Goal: Check status: Check status

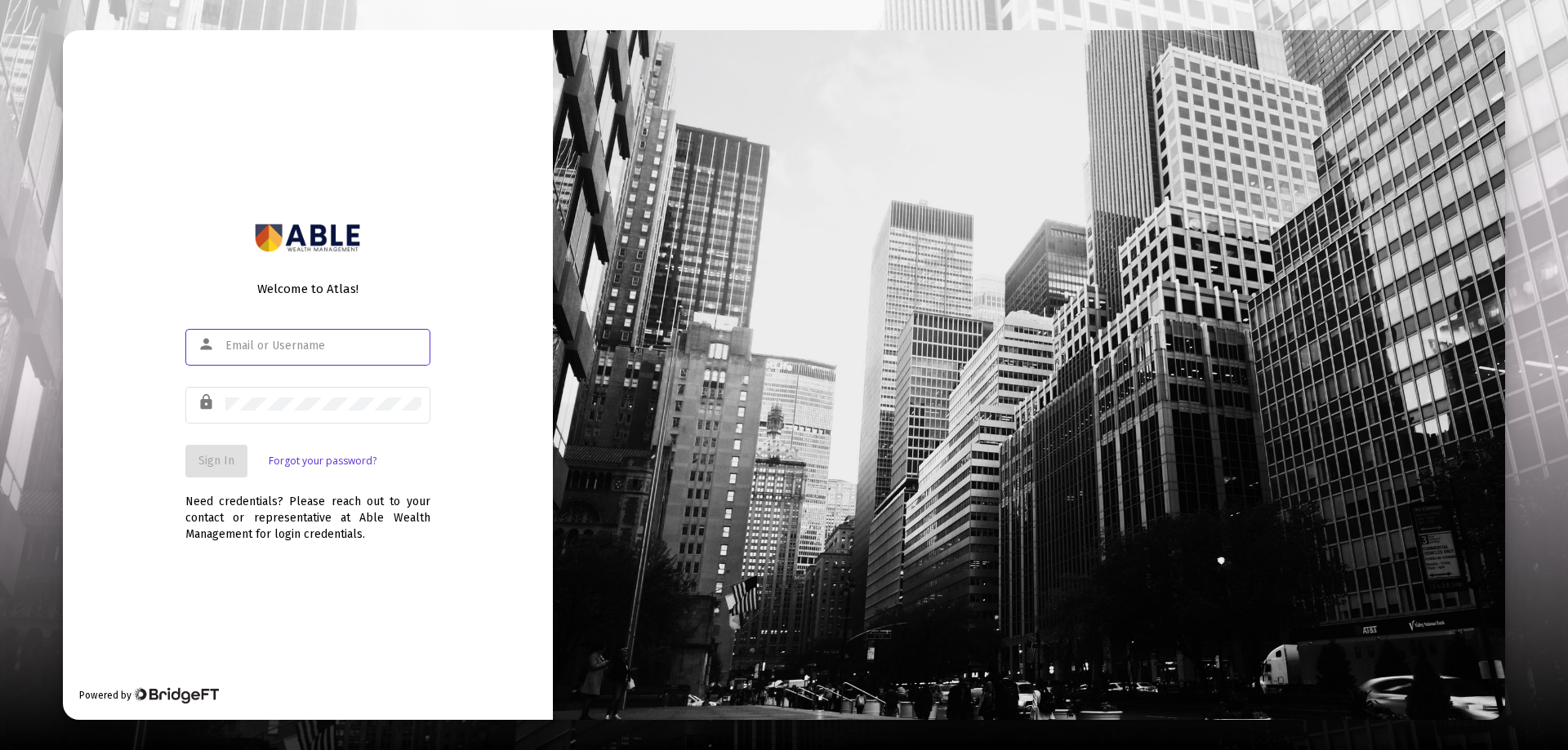
click at [327, 347] on input "text" at bounding box center [323, 346] width 196 height 13
type input "[EMAIL_ADDRESS][DOMAIN_NAME]"
click at [226, 465] on span "Sign In" at bounding box center [216, 461] width 36 height 14
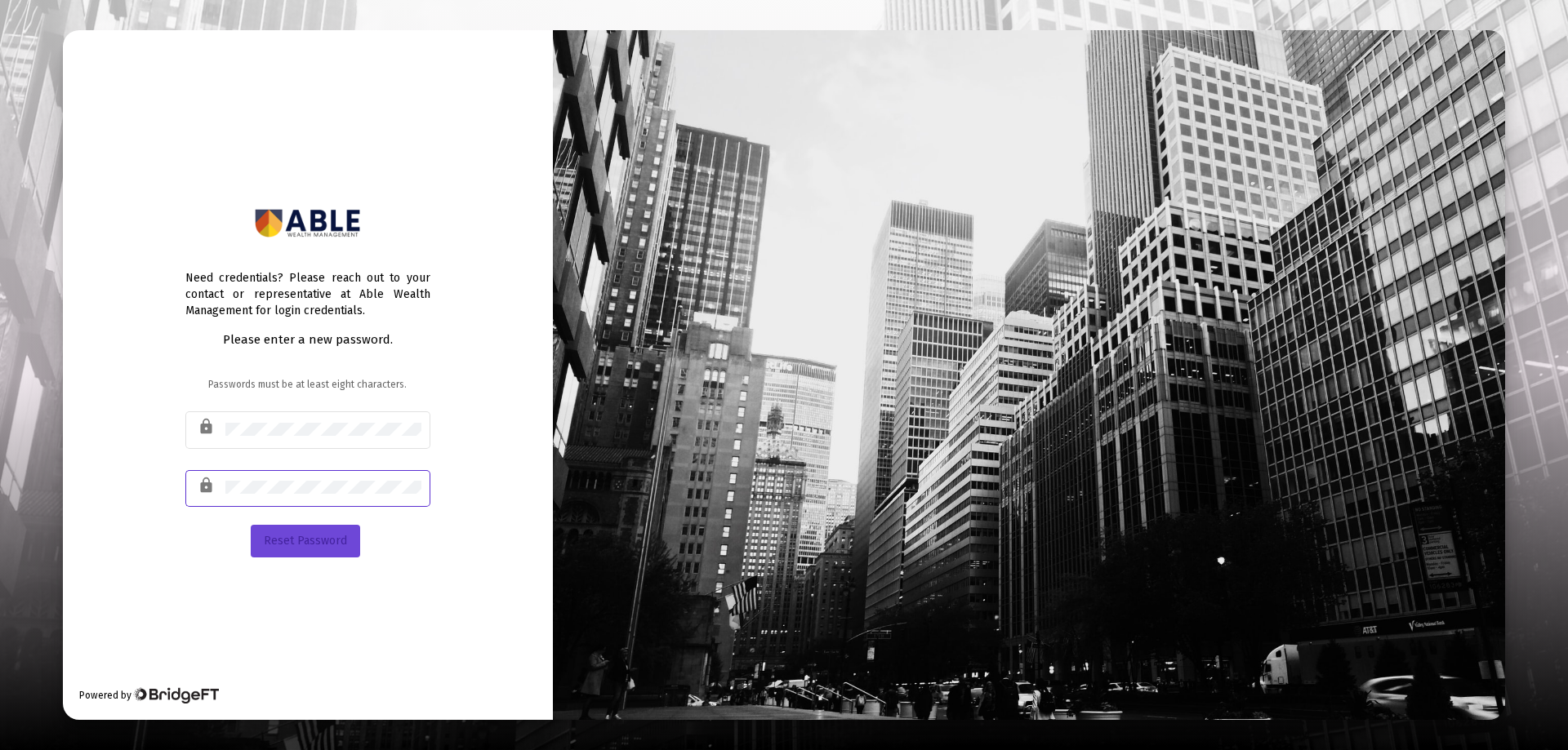
click at [281, 546] on span "Reset Password" at bounding box center [305, 541] width 83 height 14
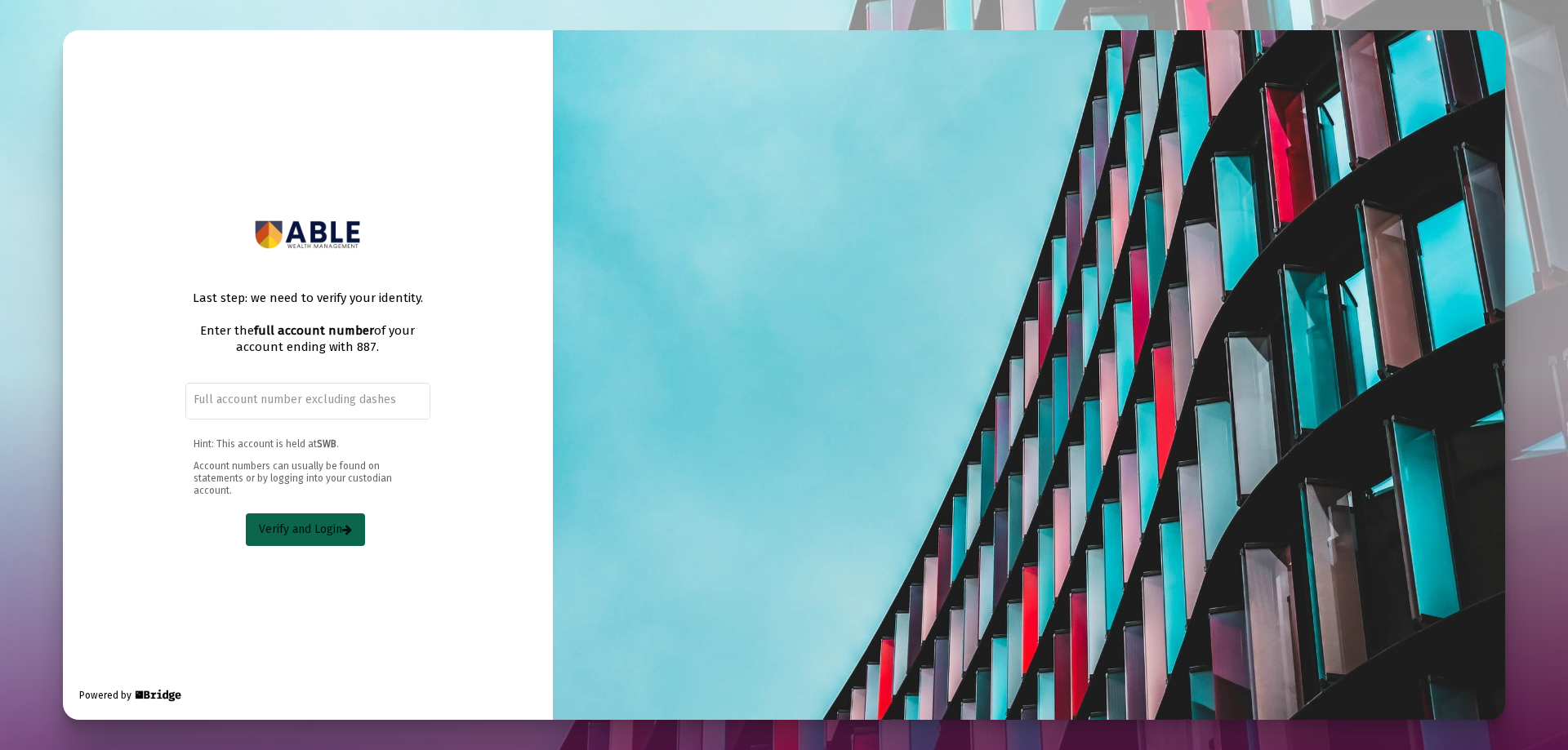
click at [298, 517] on button "Verify and Login" at bounding box center [306, 529] width 119 height 32
click at [317, 527] on span "Verify and Login" at bounding box center [306, 529] width 93 height 14
click at [270, 394] on input "text" at bounding box center [307, 400] width 228 height 13
click at [306, 405] on input "text" at bounding box center [307, 400] width 228 height 13
paste input "5400-5887"
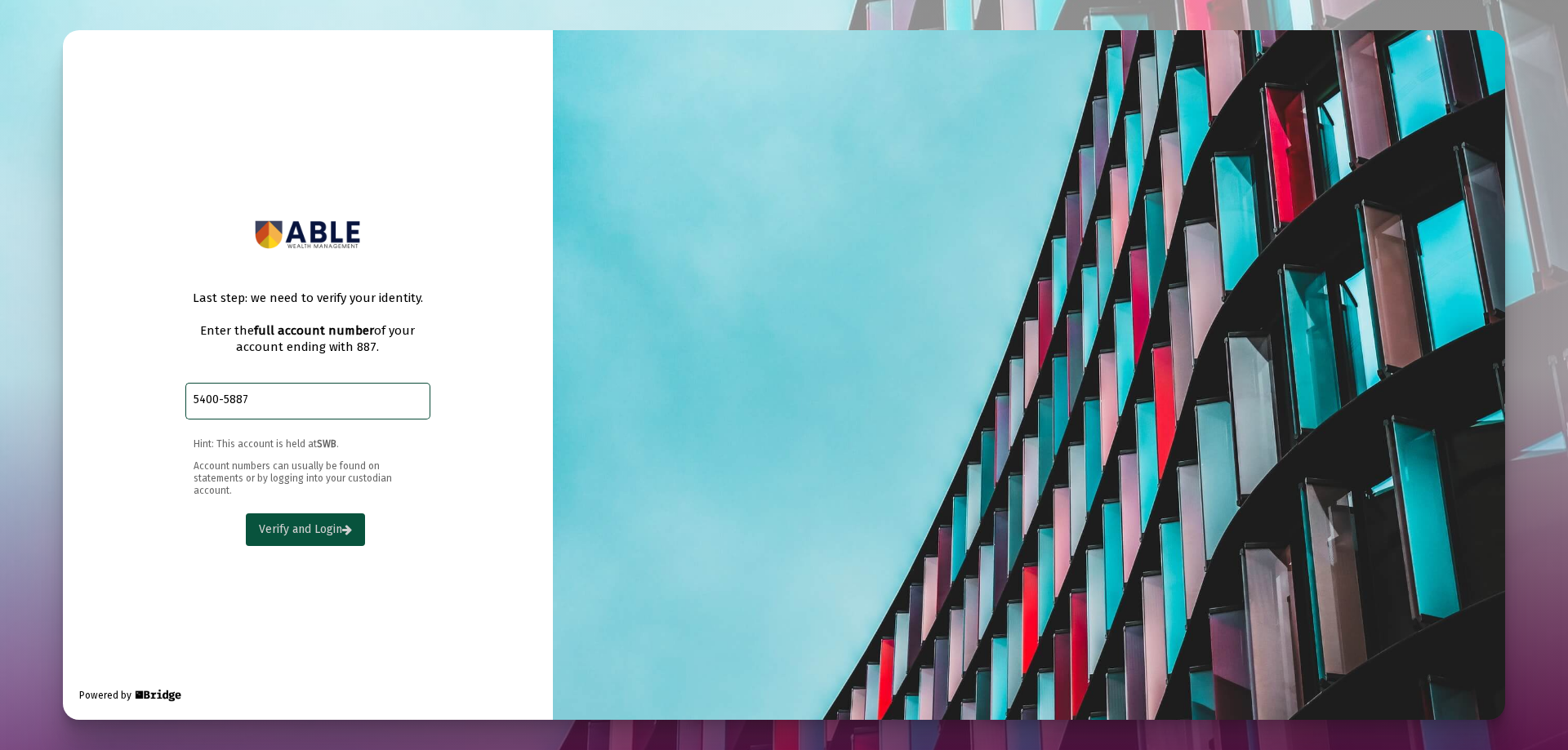
type input "5400-5887"
click at [301, 526] on span "Verify and Login" at bounding box center [306, 529] width 93 height 14
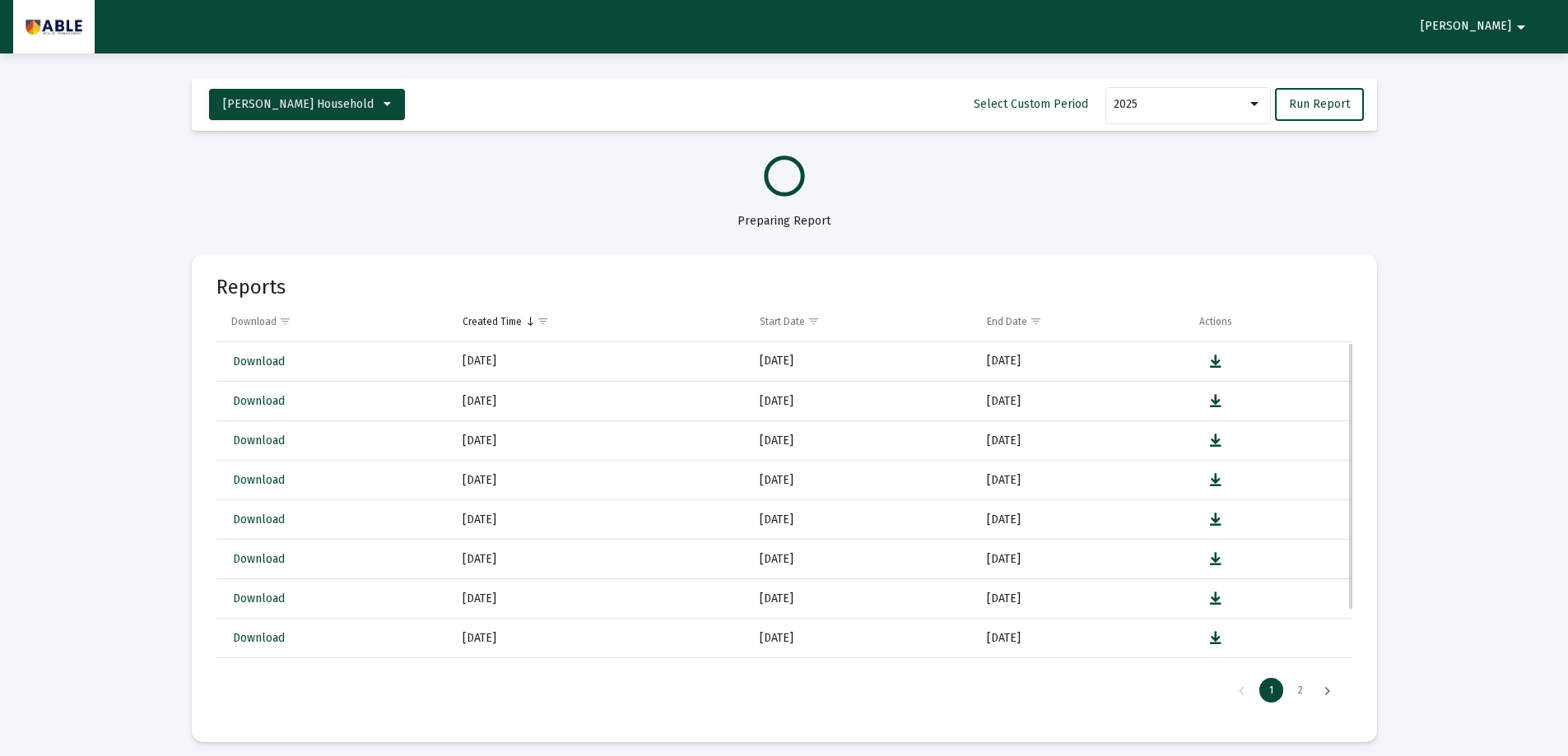
select select "View all"
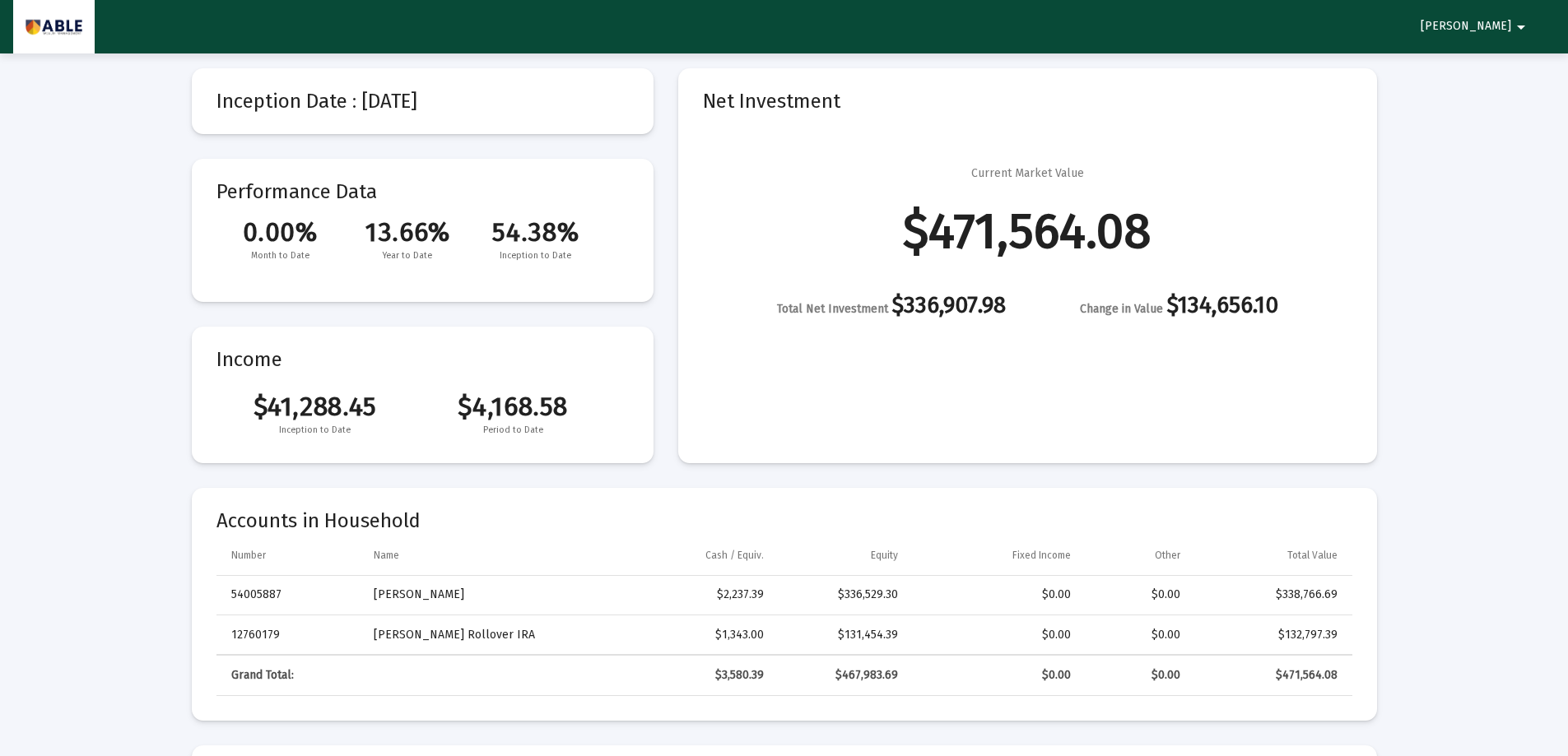
scroll to position [82, 0]
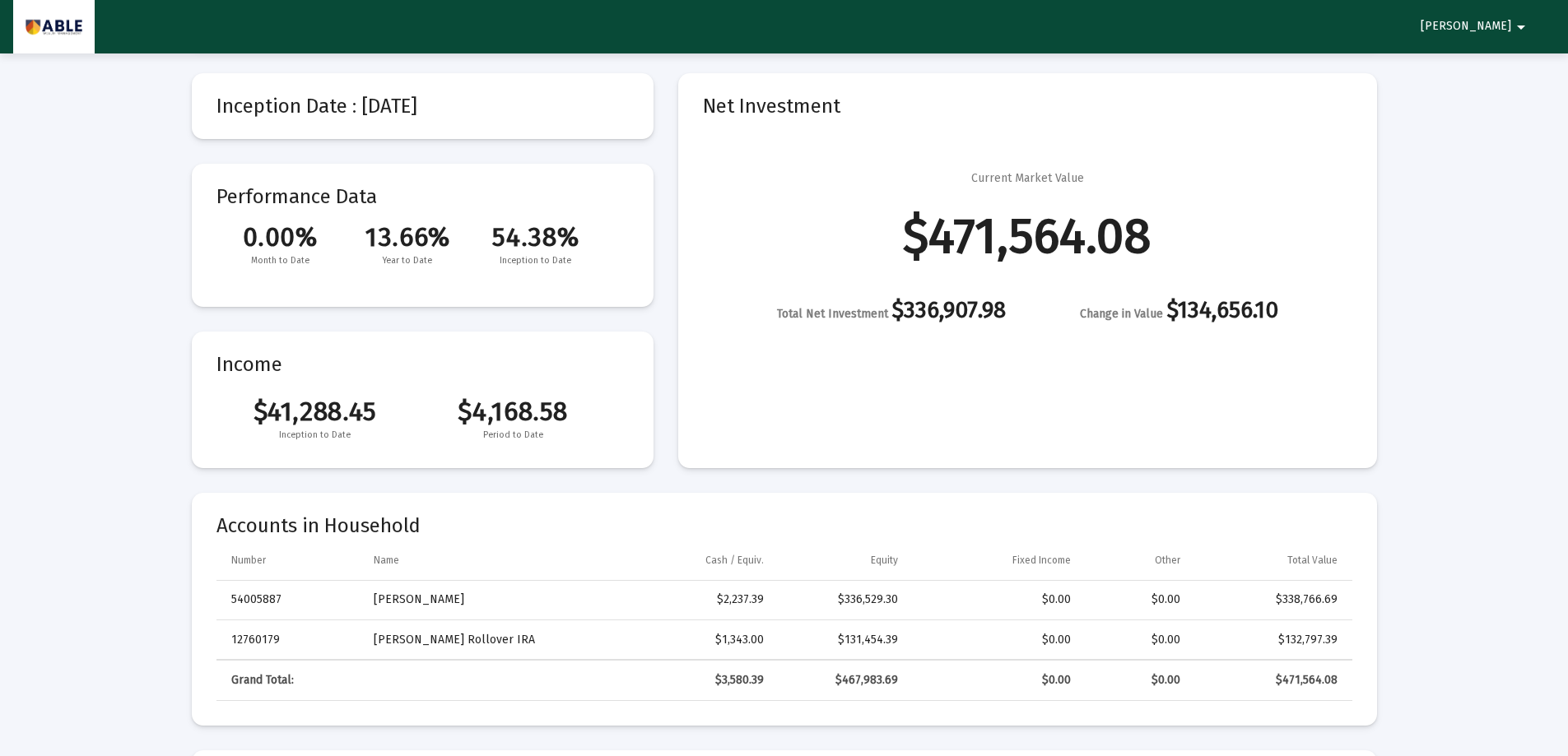
click at [255, 597] on td "54005887" at bounding box center [289, 601] width 146 height 40
drag, startPoint x: 391, startPoint y: 601, endPoint x: 472, endPoint y: 619, distance: 83.0
click at [394, 601] on td "[PERSON_NAME]" at bounding box center [482, 601] width 241 height 40
click at [743, 597] on div "$2,237.39" at bounding box center [689, 600] width 148 height 17
click at [499, 264] on span "Inception to Date" at bounding box center [536, 260] width 128 height 17
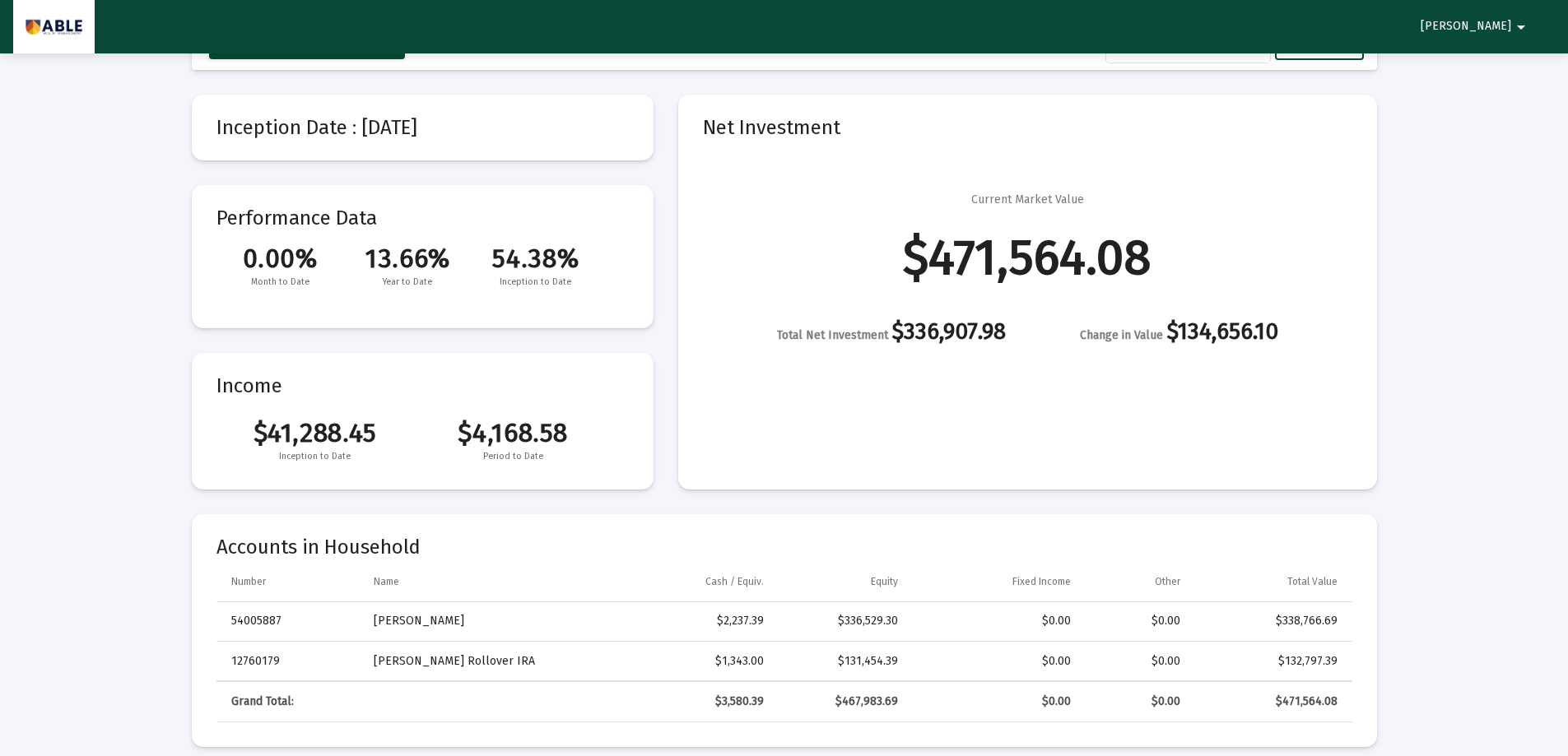
scroll to position [0, 0]
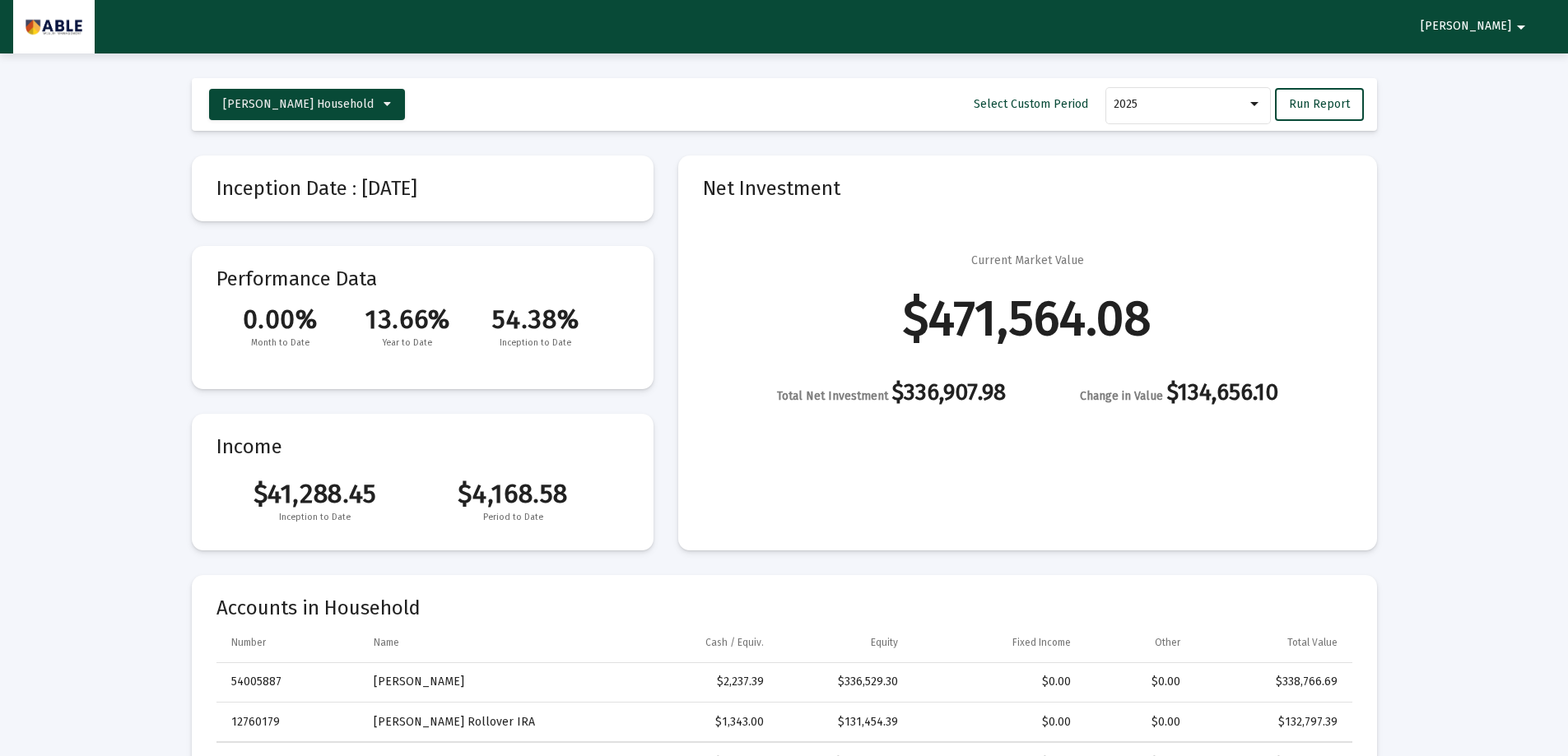
click at [918, 402] on div "Total Net Investment $336,907.98" at bounding box center [891, 394] width 229 height 20
click at [349, 92] on button "[PERSON_NAME] Household" at bounding box center [307, 104] width 196 height 31
click at [324, 144] on button "[PERSON_NAME]" at bounding box center [303, 146] width 188 height 40
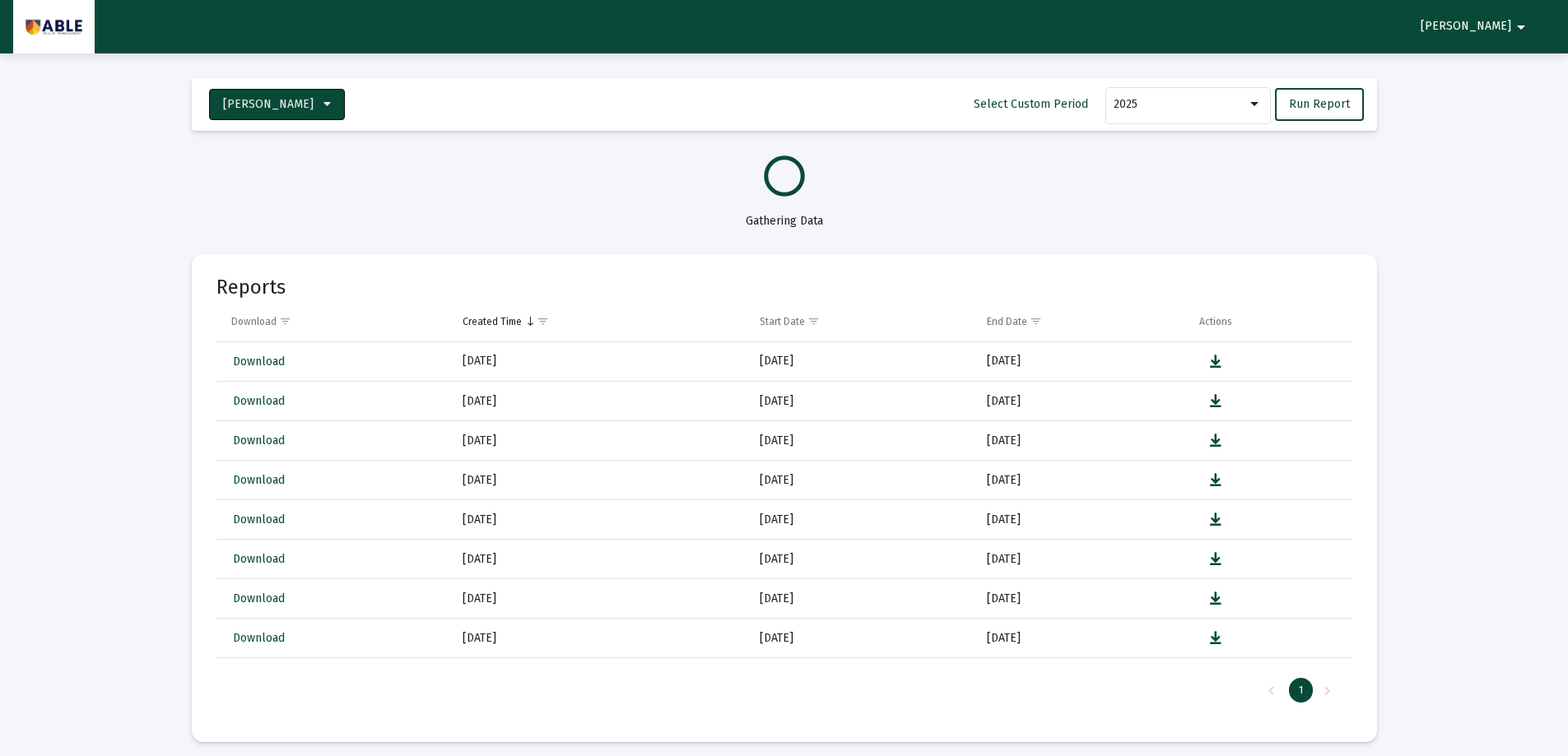
select select "View all"
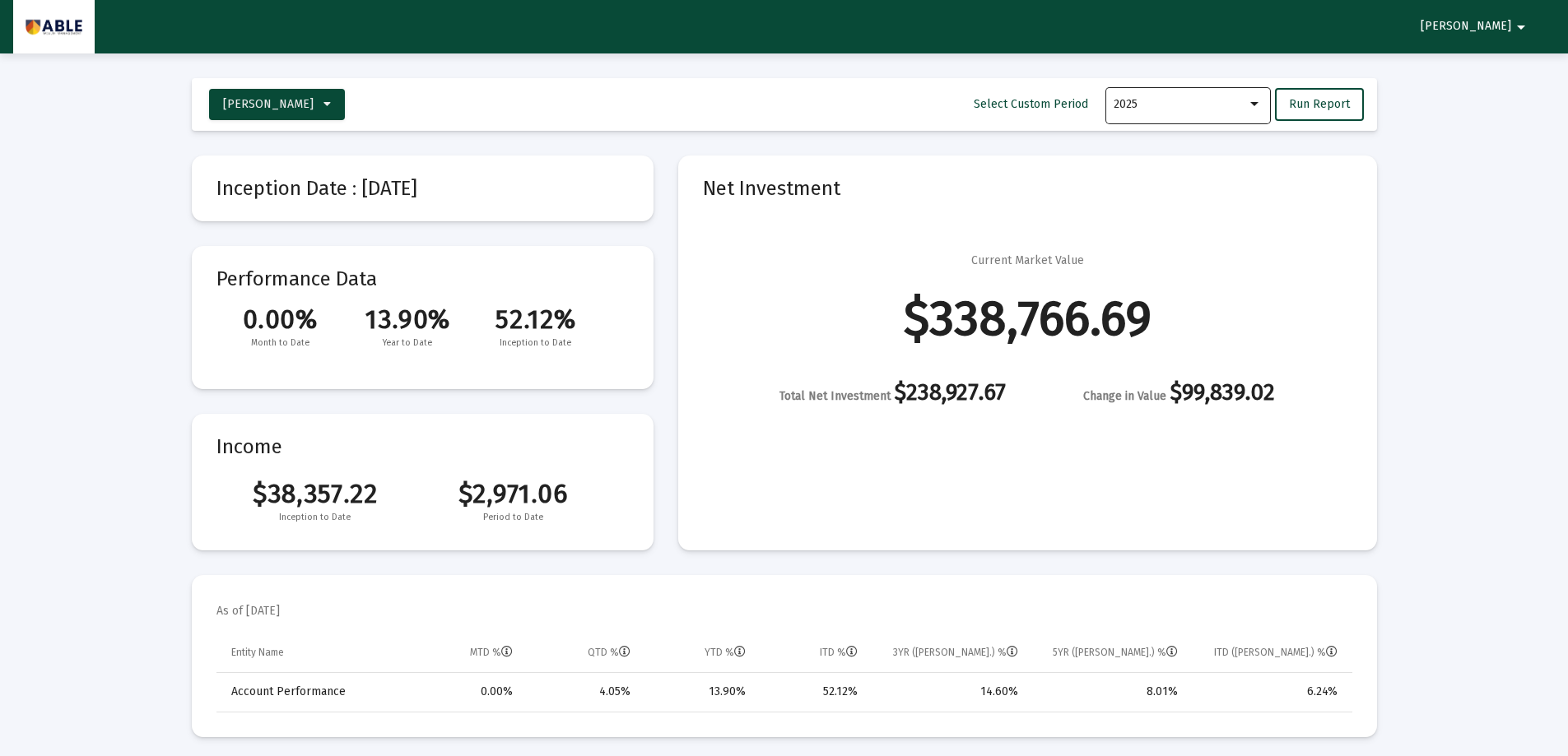
click at [1266, 109] on div "2025" at bounding box center [1188, 104] width 165 height 41
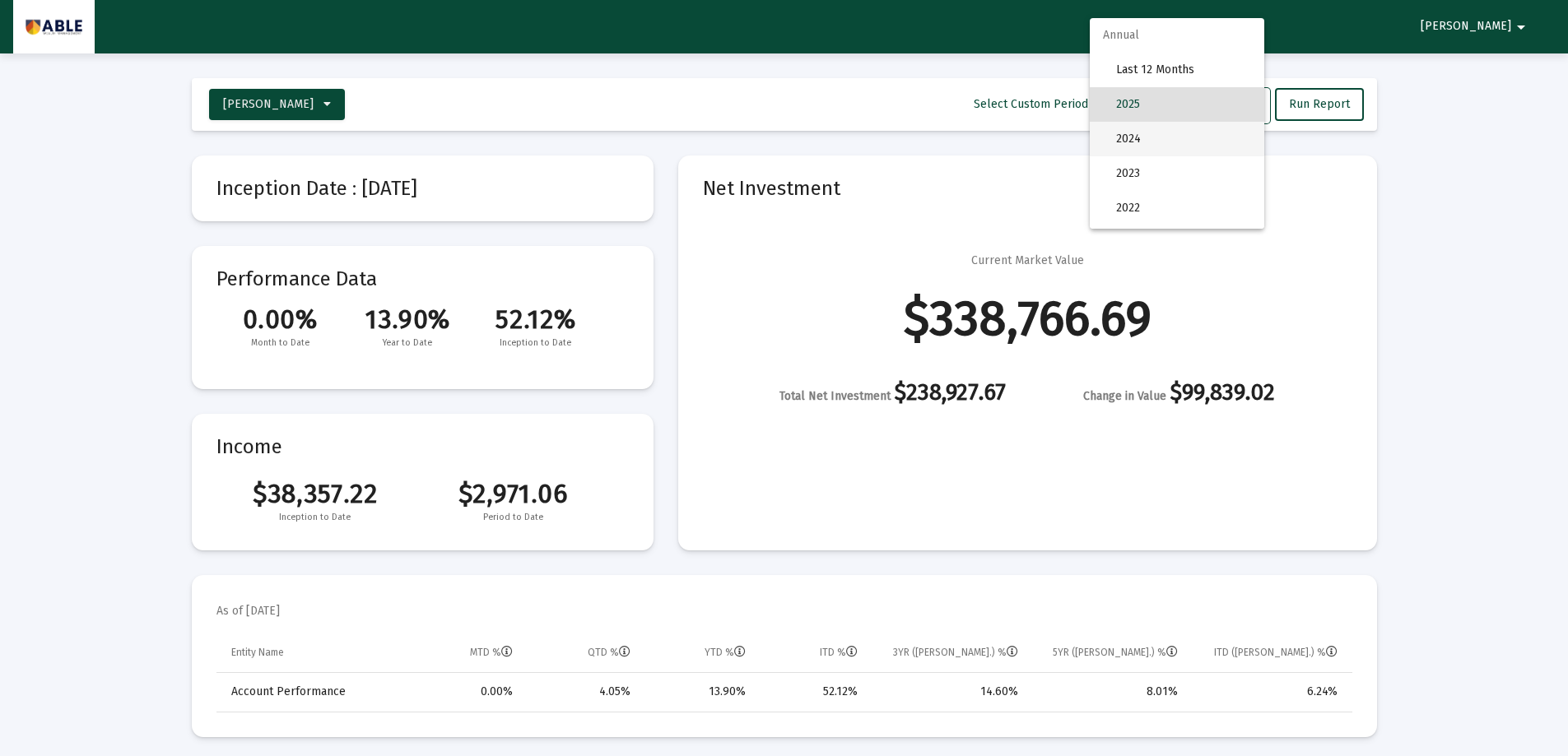
click at [1193, 138] on span "2024" at bounding box center [1183, 138] width 135 height 34
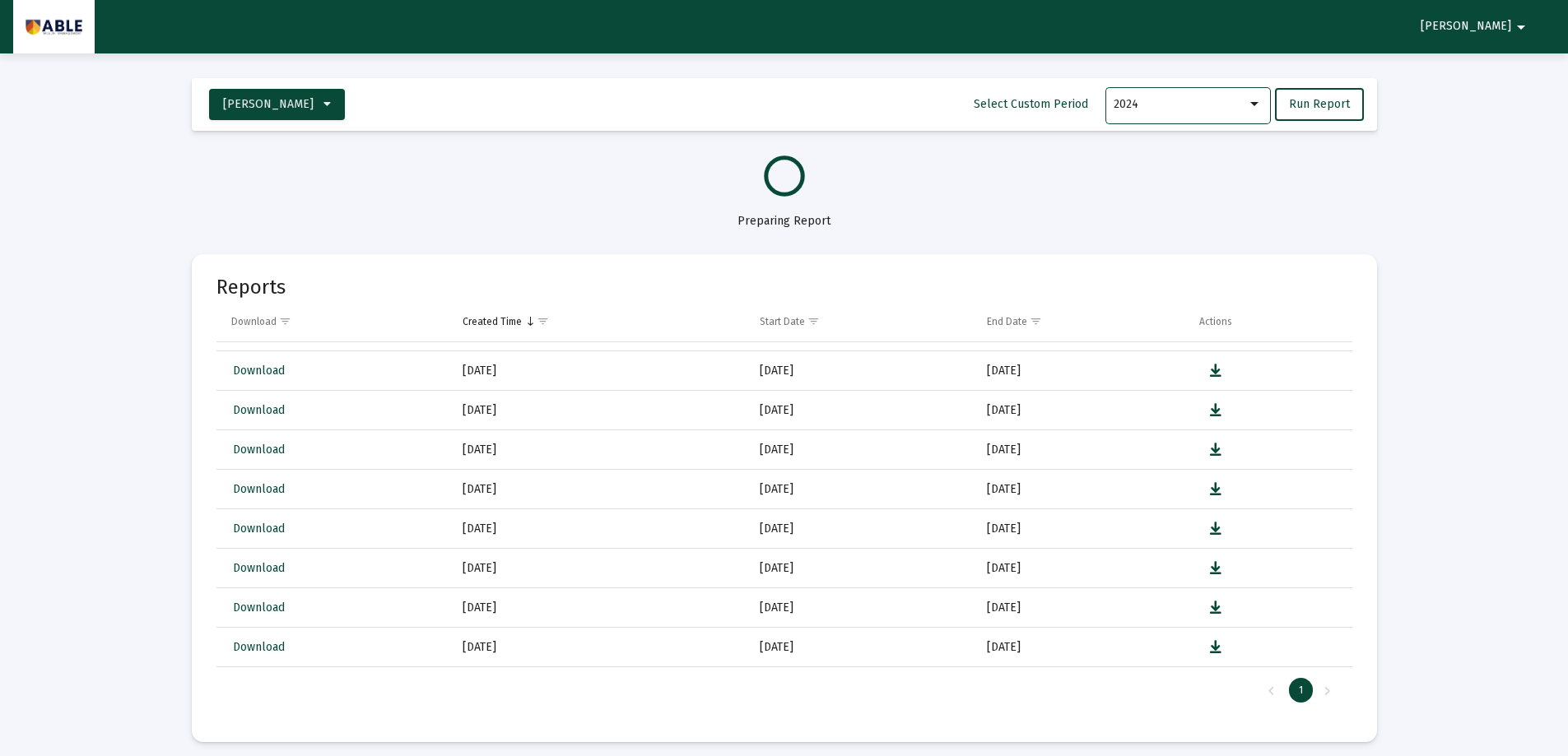
select select "View 1 year"
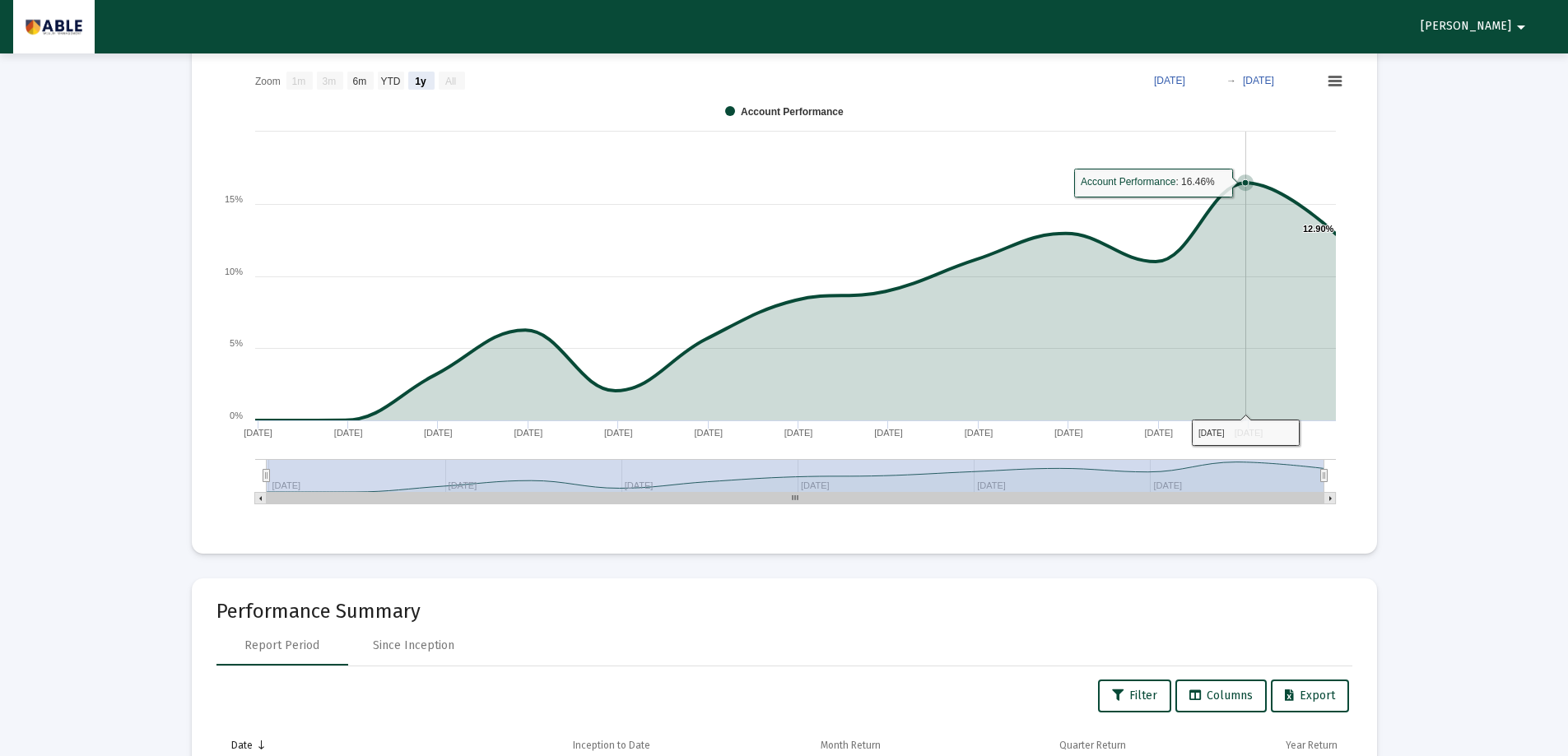
scroll to position [494, 0]
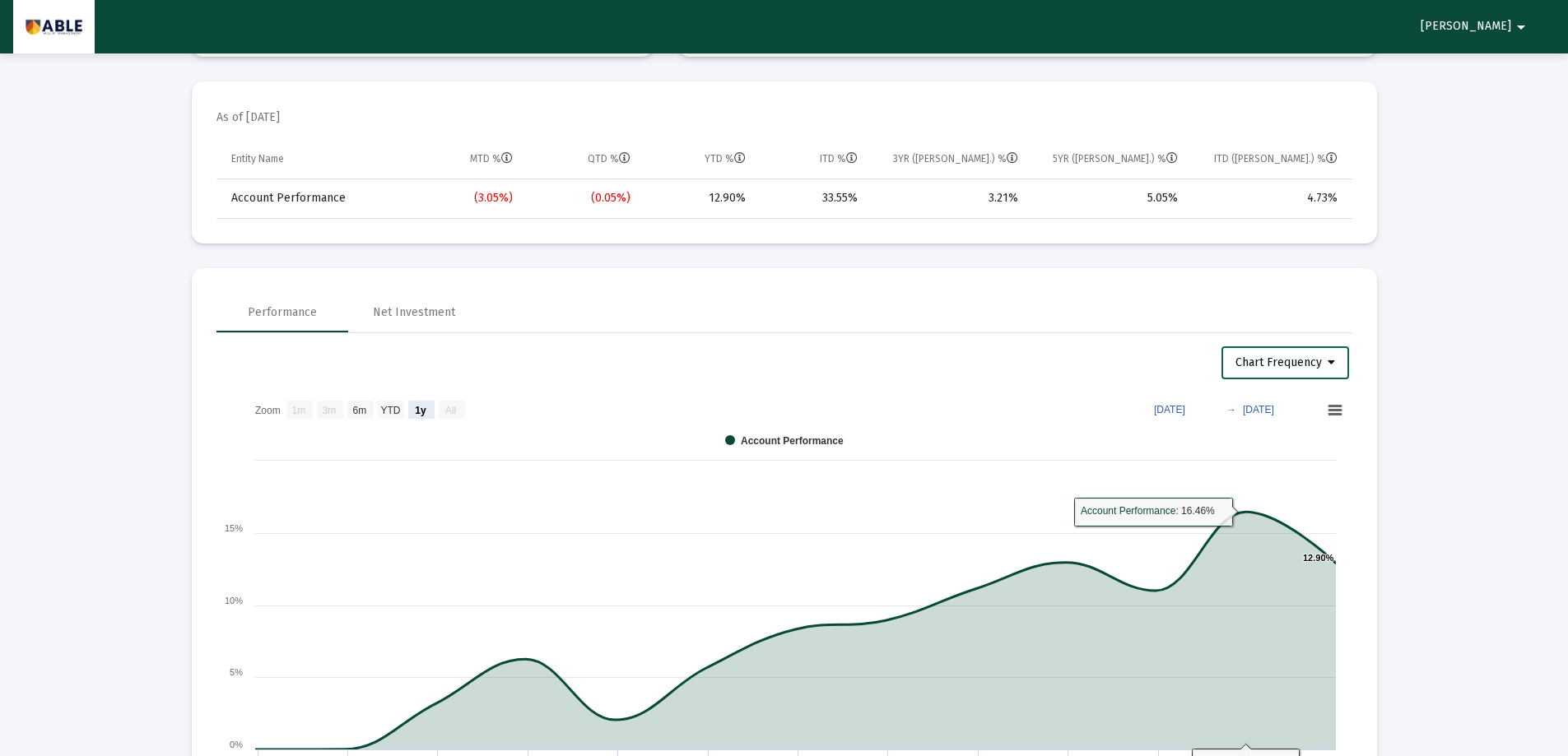
click at [1300, 367] on span "Chart Frequency" at bounding box center [1285, 363] width 100 height 14
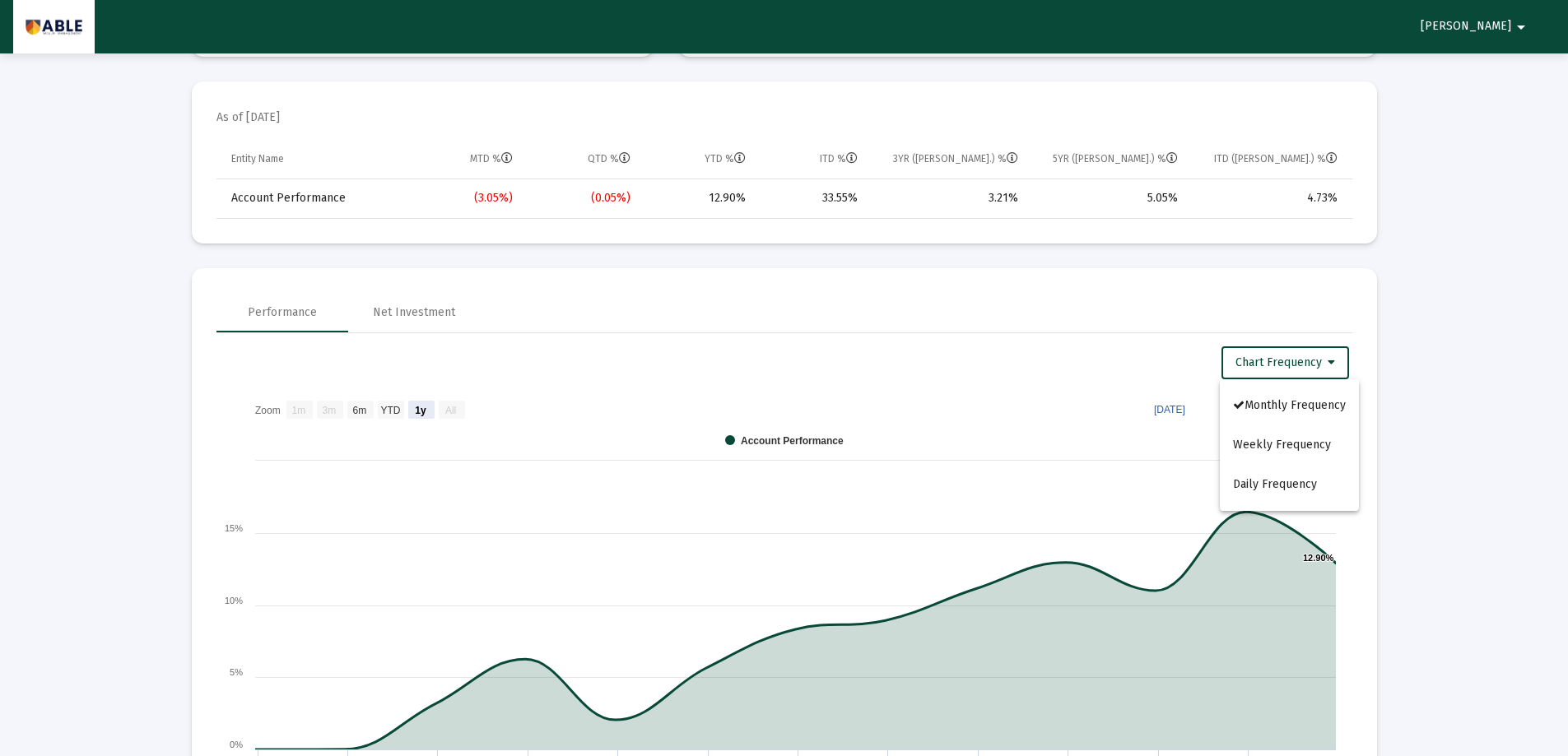
click at [1415, 335] on div at bounding box center [784, 378] width 1568 height 756
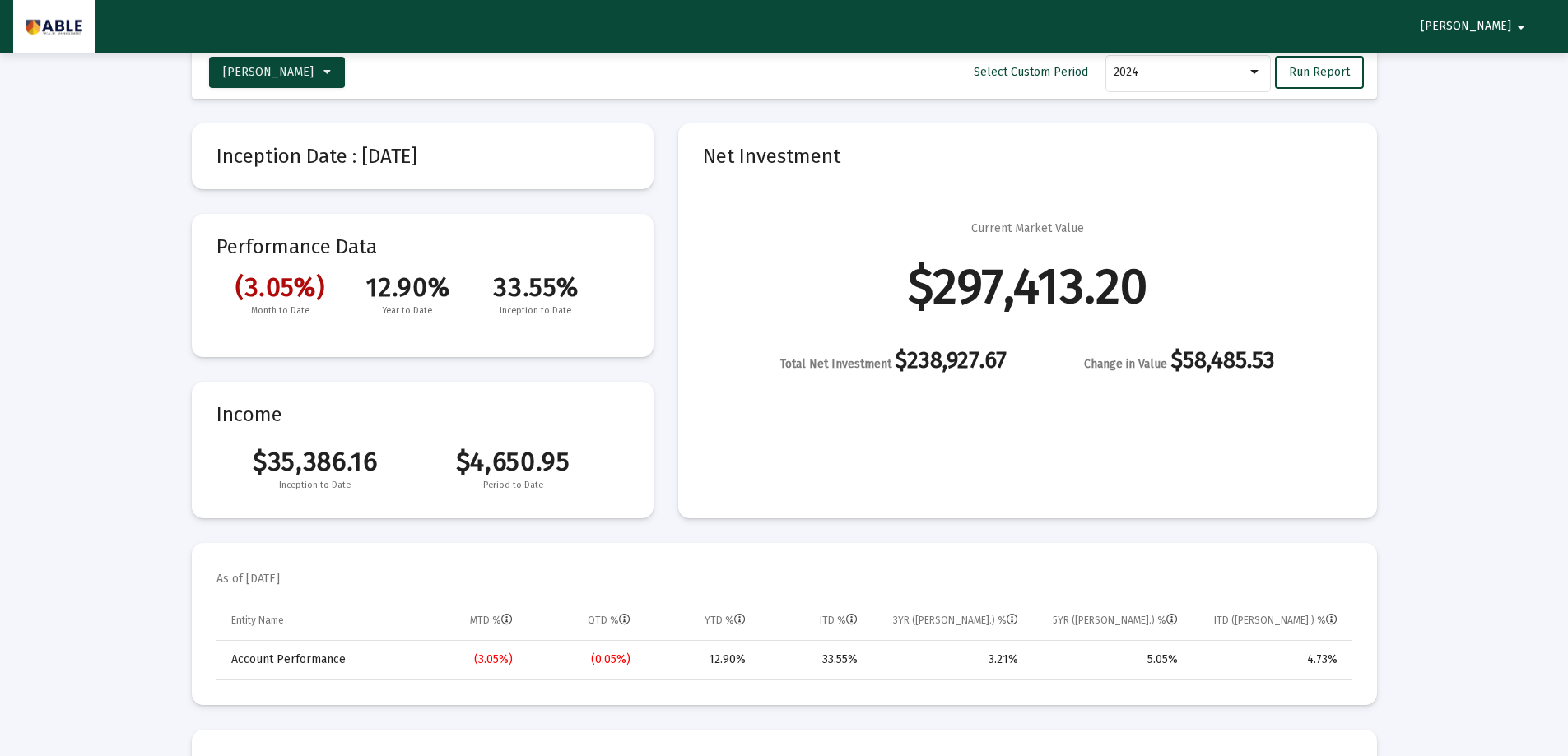
scroll to position [0, 0]
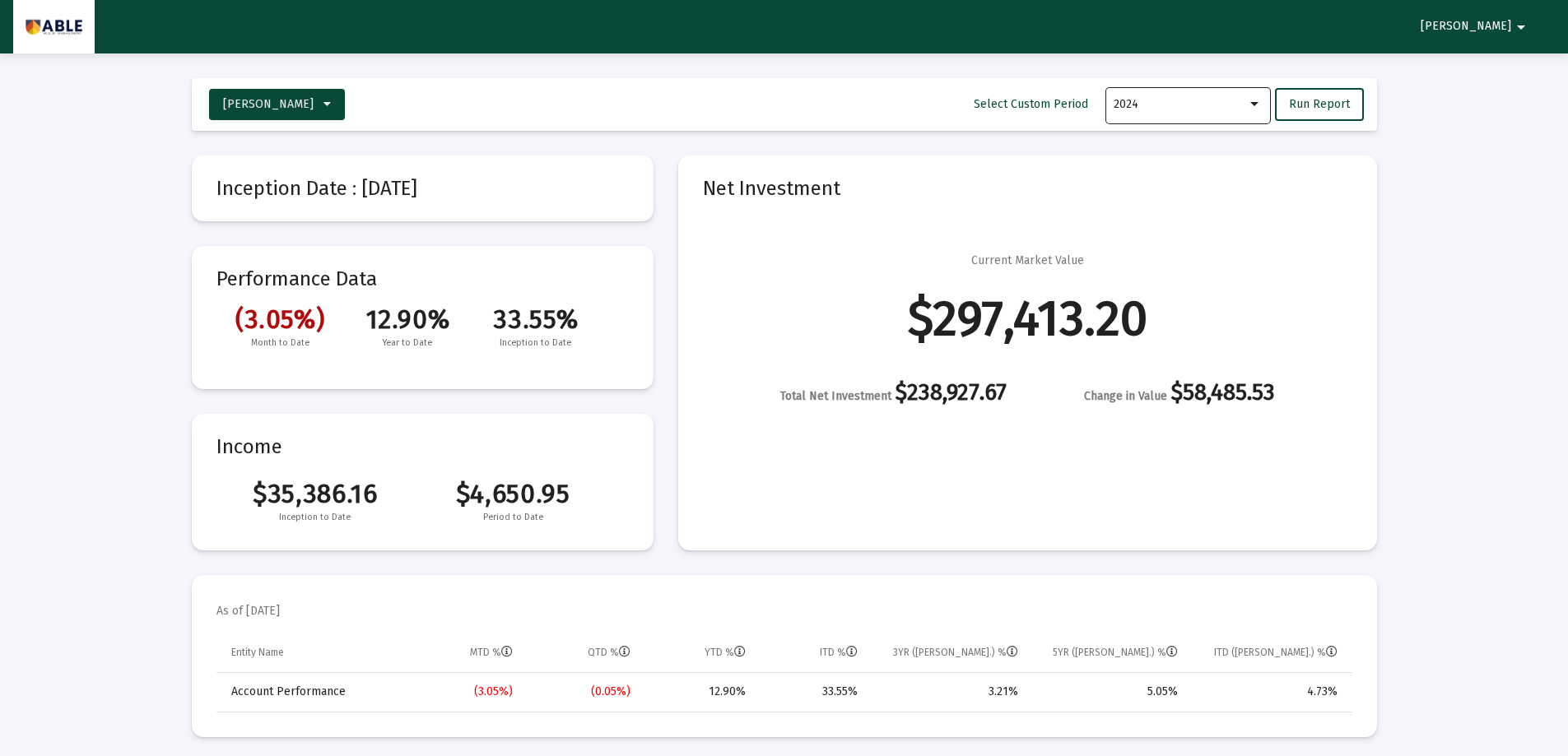
click at [1147, 90] on div "2024" at bounding box center [1188, 104] width 148 height 41
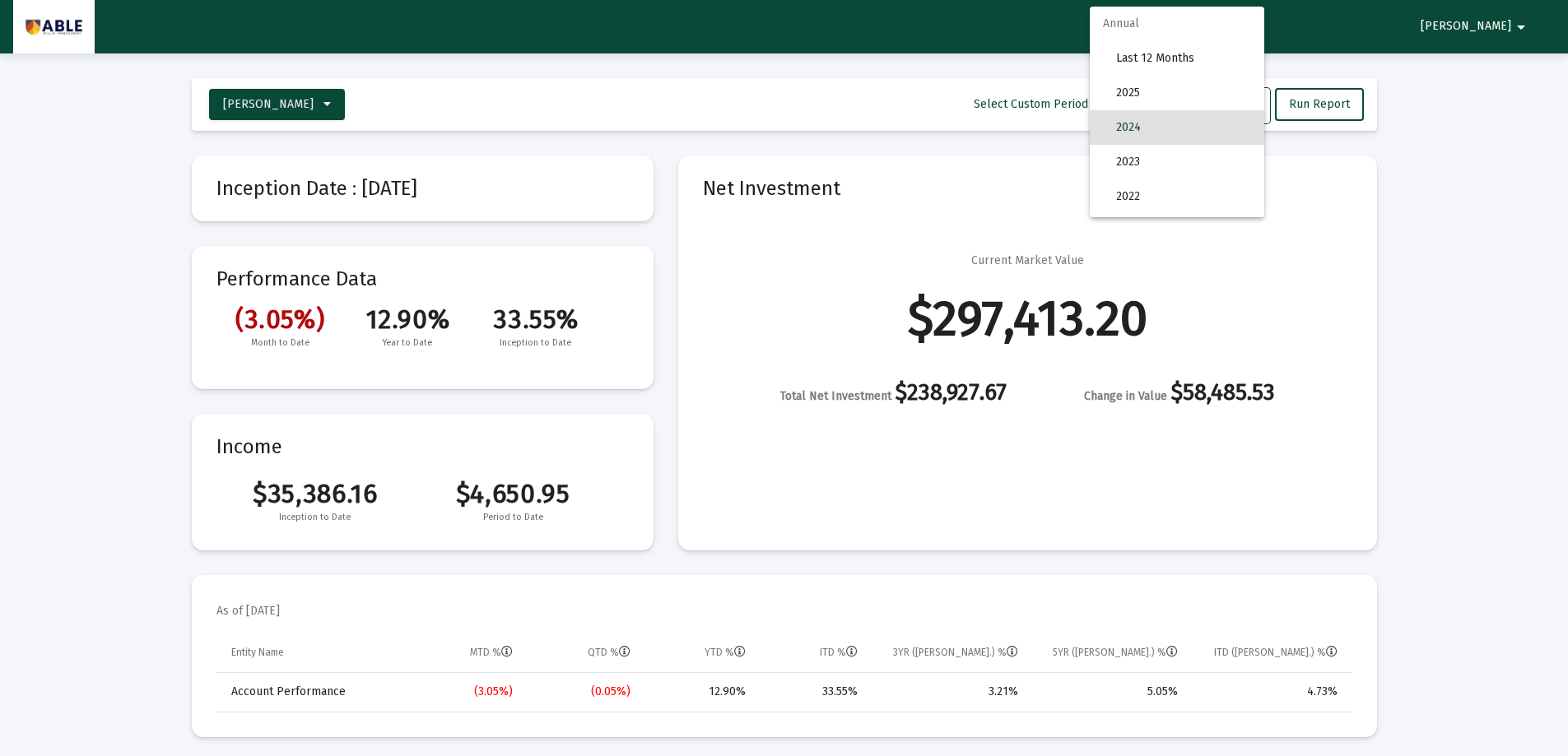
scroll to position [23, 0]
click at [1144, 138] on span "2023" at bounding box center [1183, 138] width 135 height 34
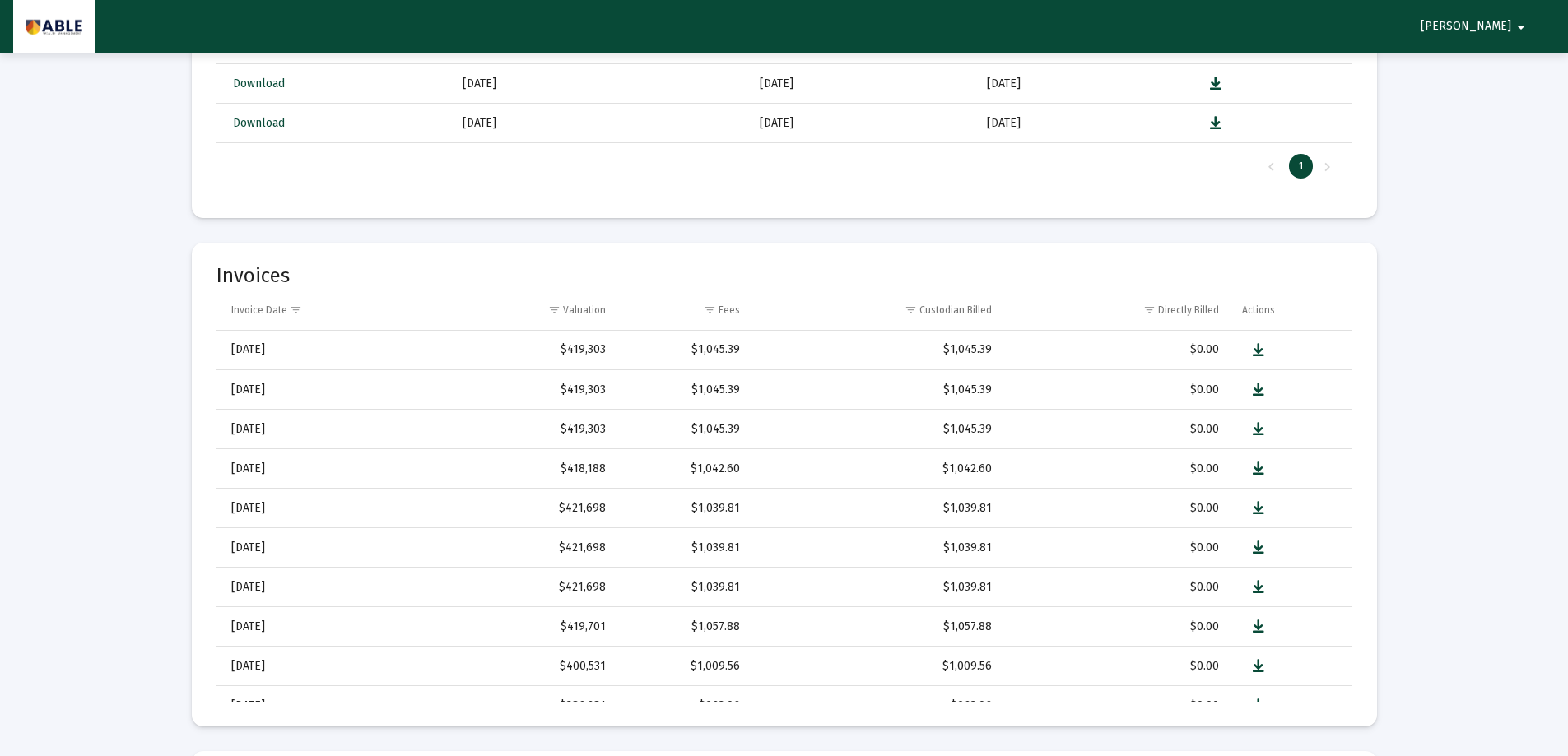
scroll to position [0, 0]
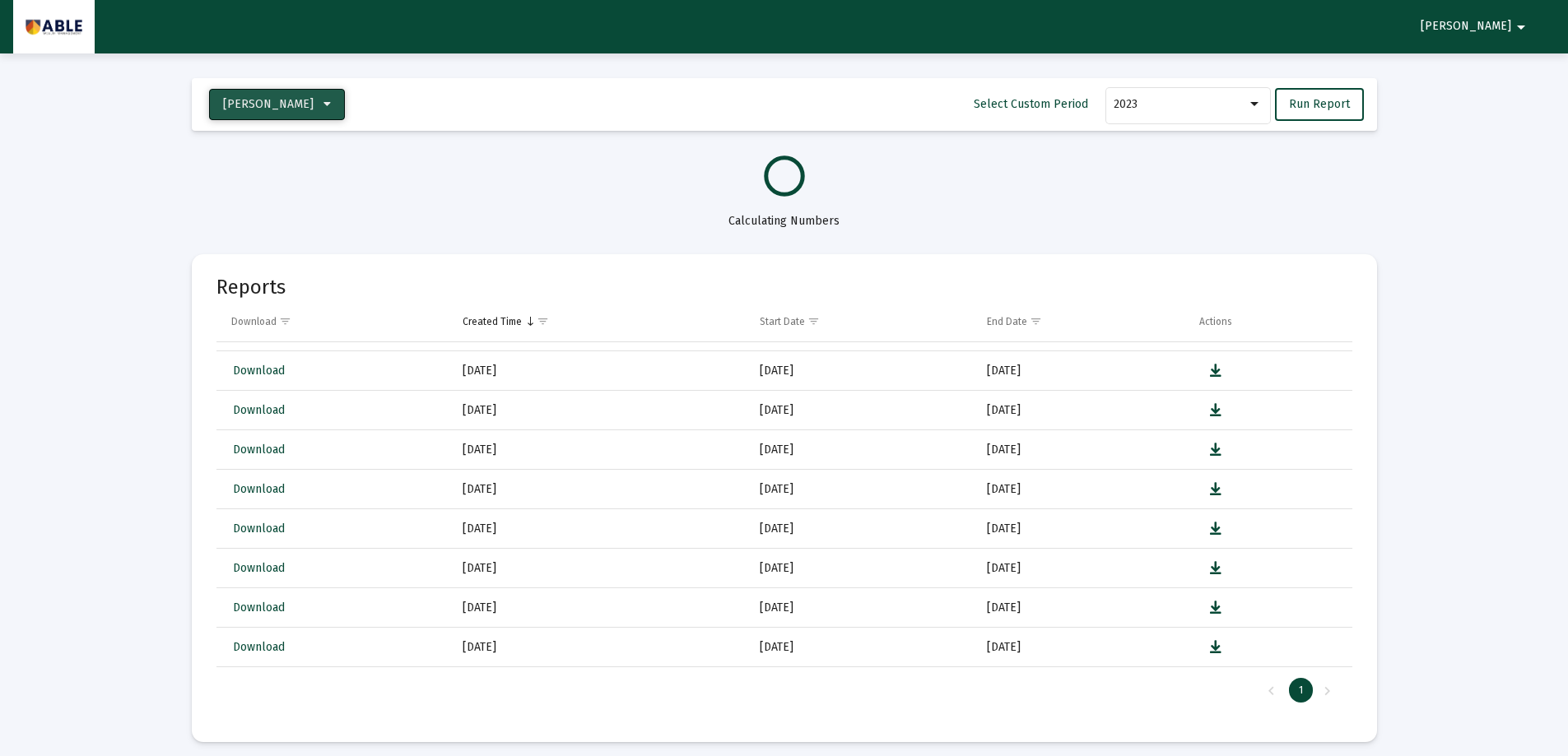
click at [288, 92] on button "[PERSON_NAME]" at bounding box center [277, 104] width 136 height 31
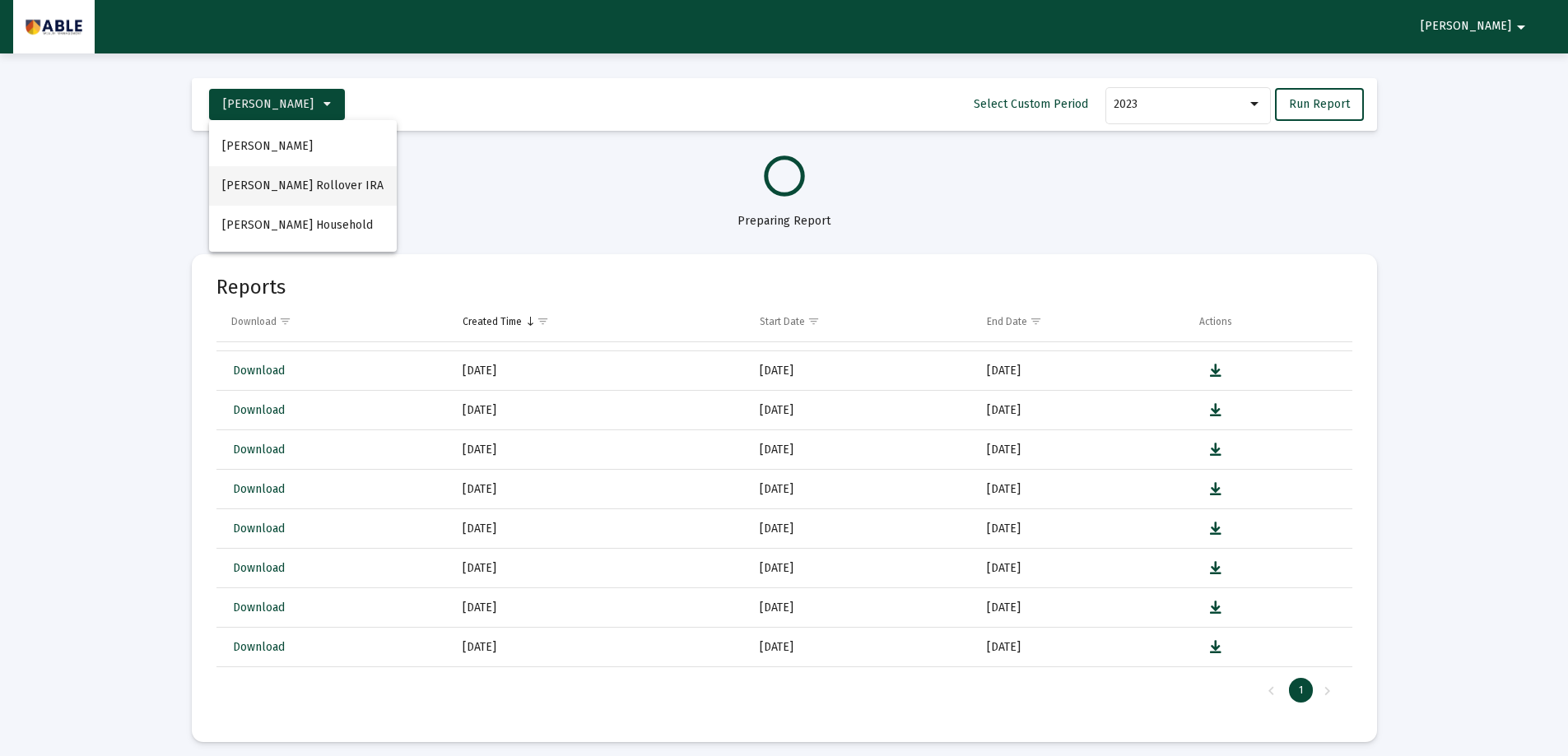
select select "View 1 year"
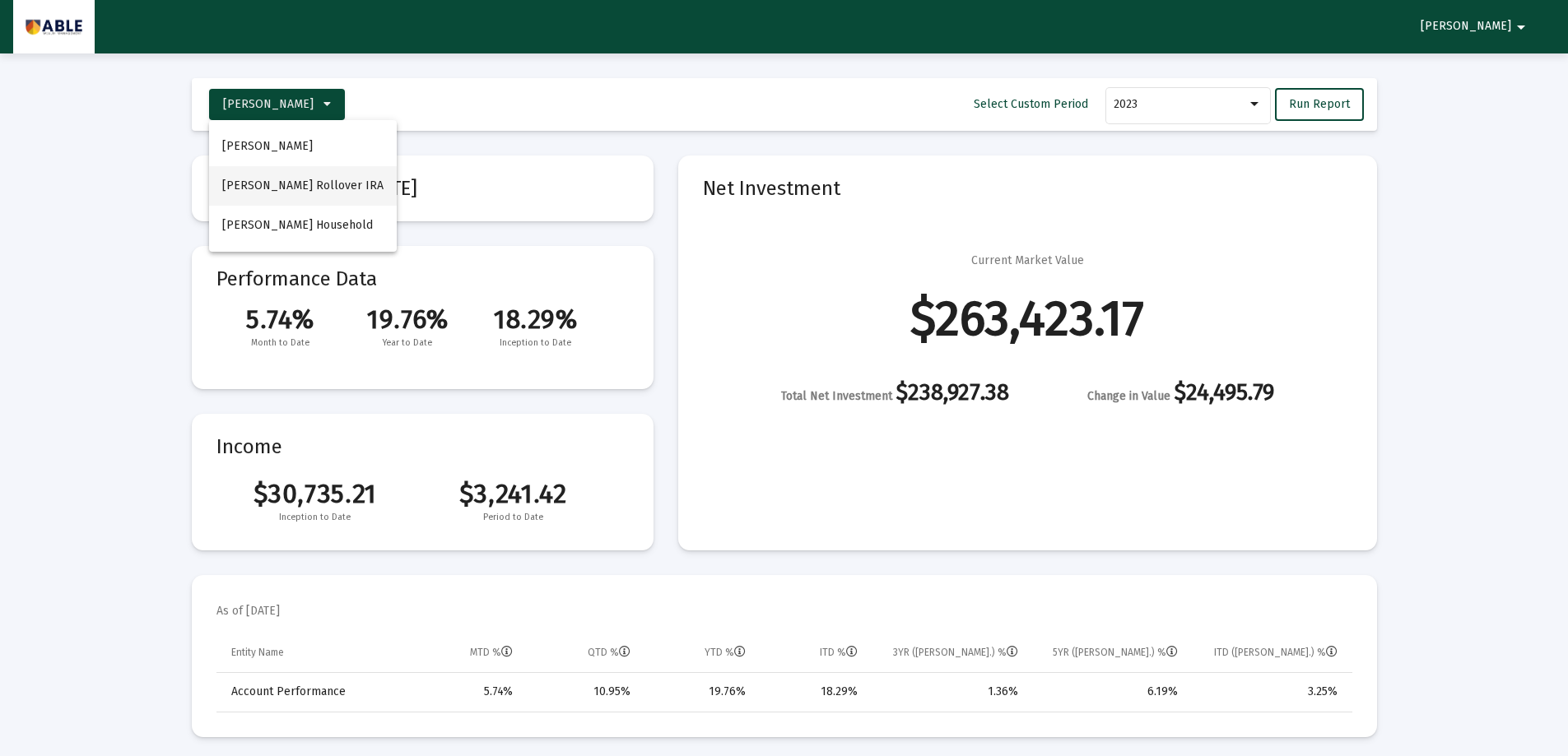
scroll to position [790, 0]
click at [299, 184] on button "[PERSON_NAME] Rollover IRA" at bounding box center [303, 185] width 188 height 40
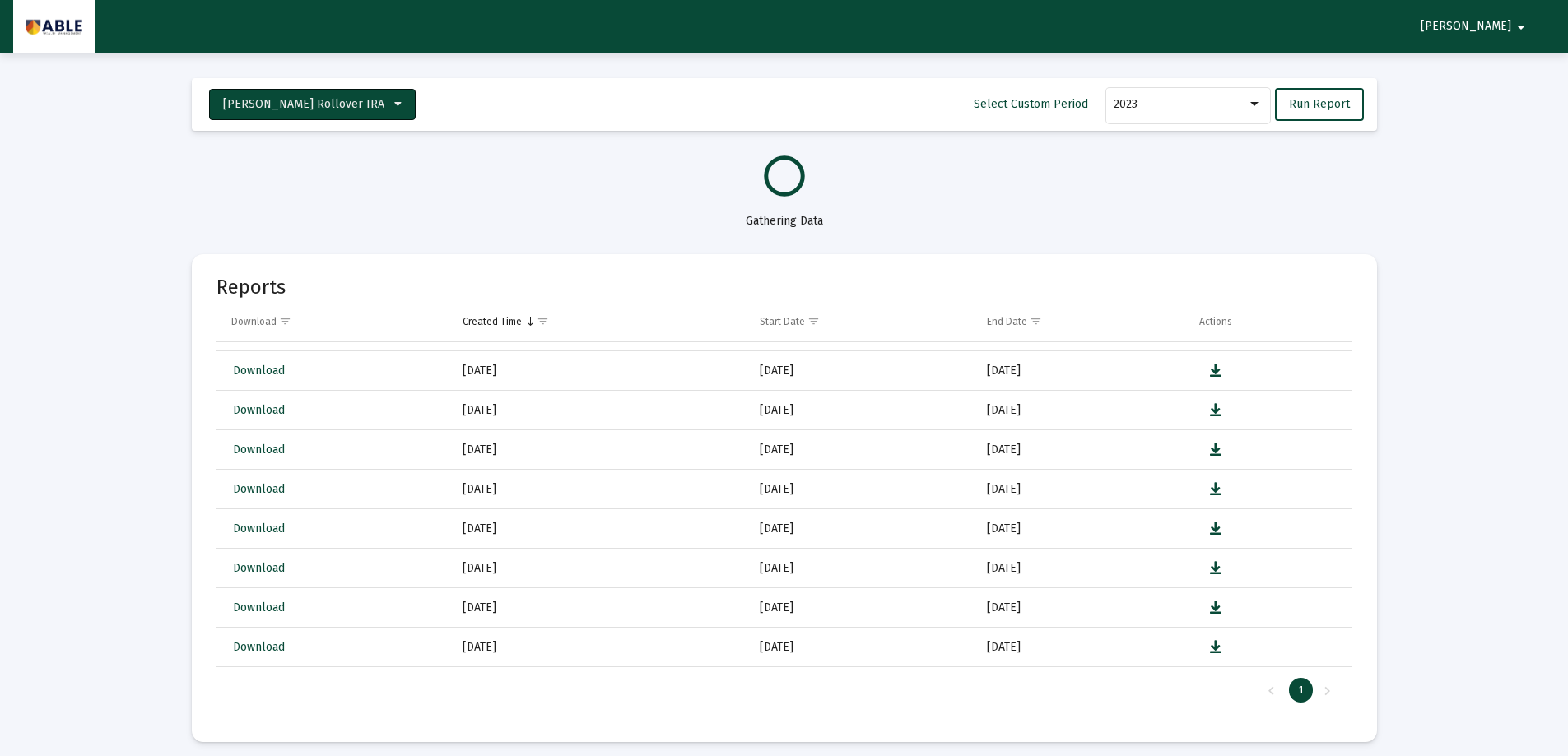
select select "View all"
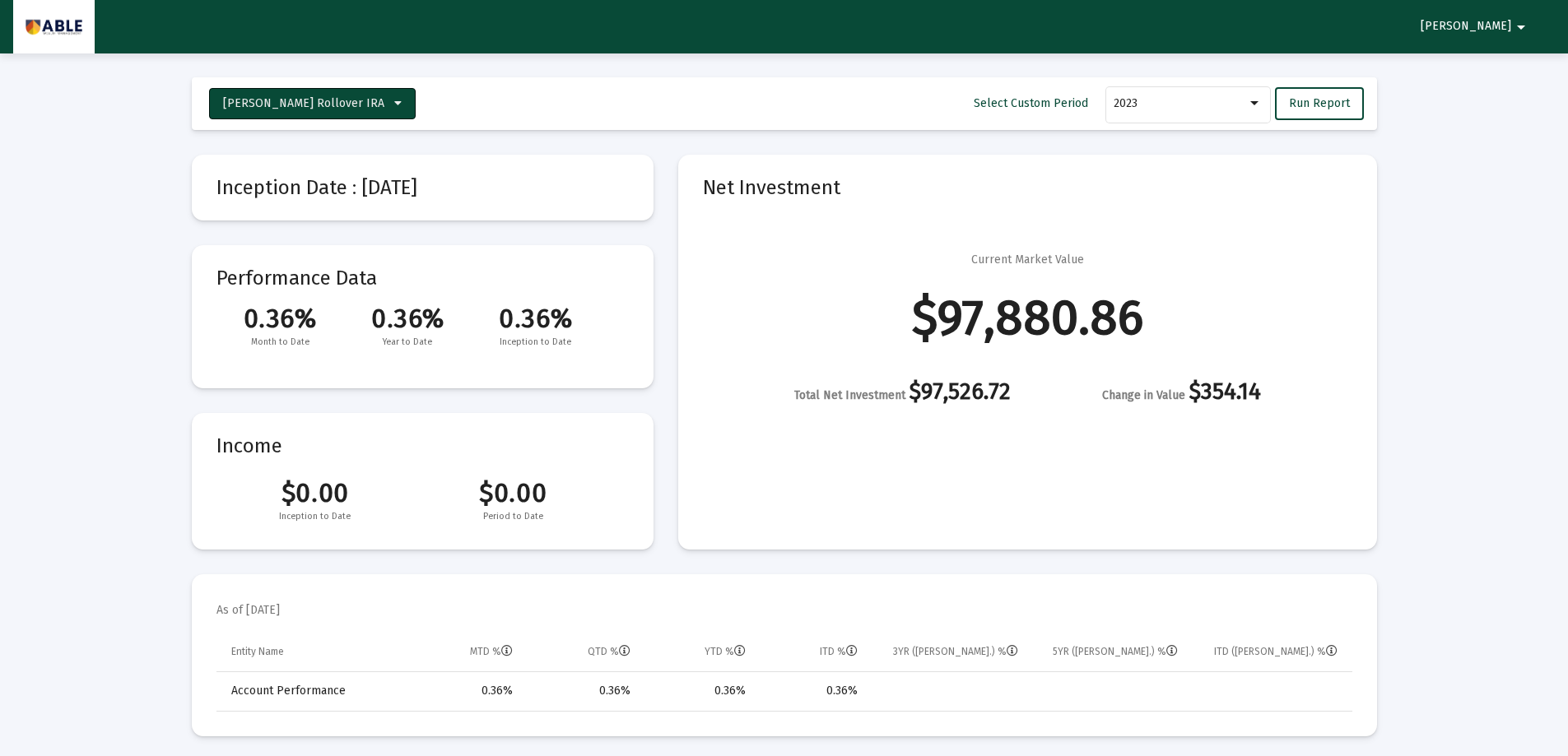
scroll to position [0, 0]
click at [1317, 101] on span "Run Report" at bounding box center [1319, 104] width 61 height 14
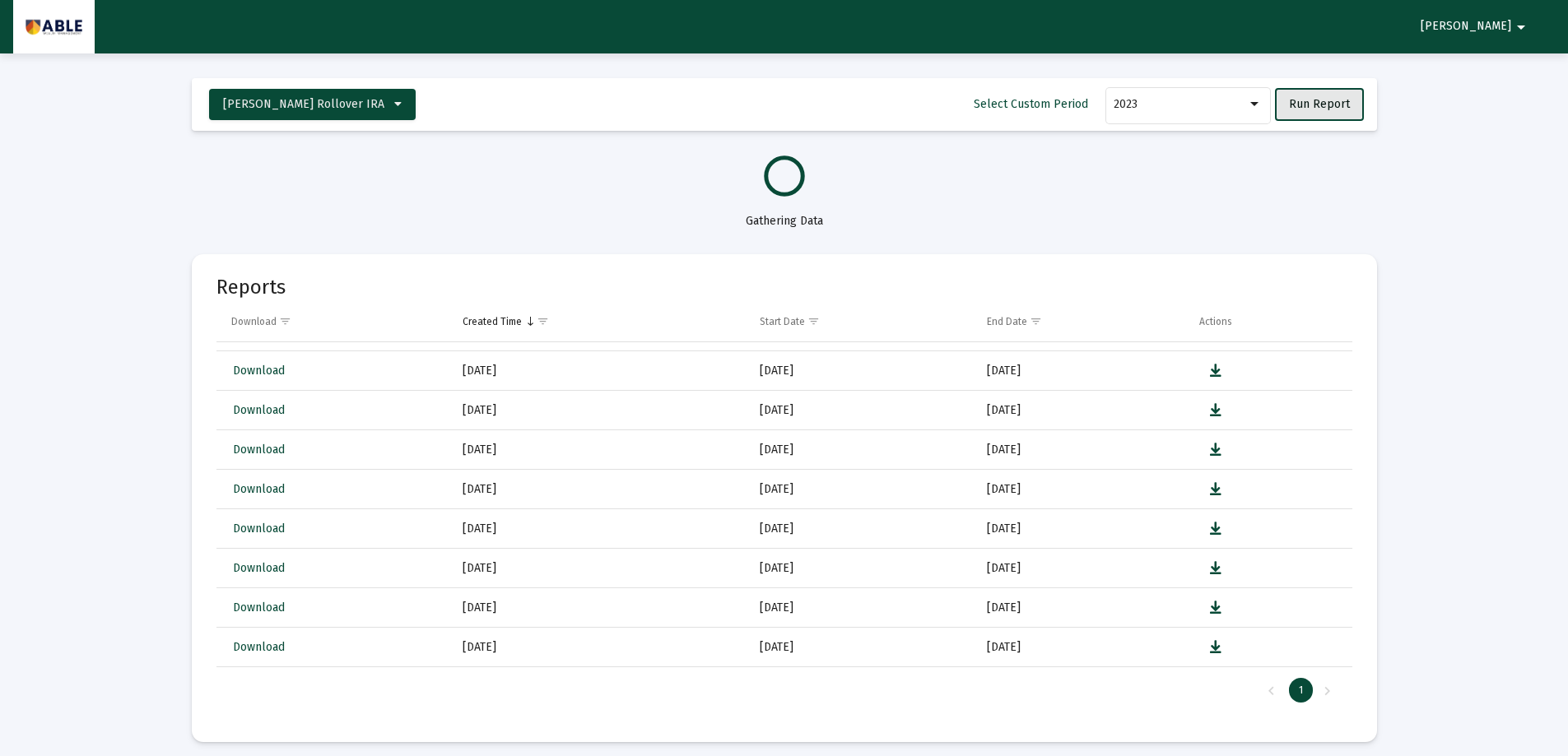
select select "View all"
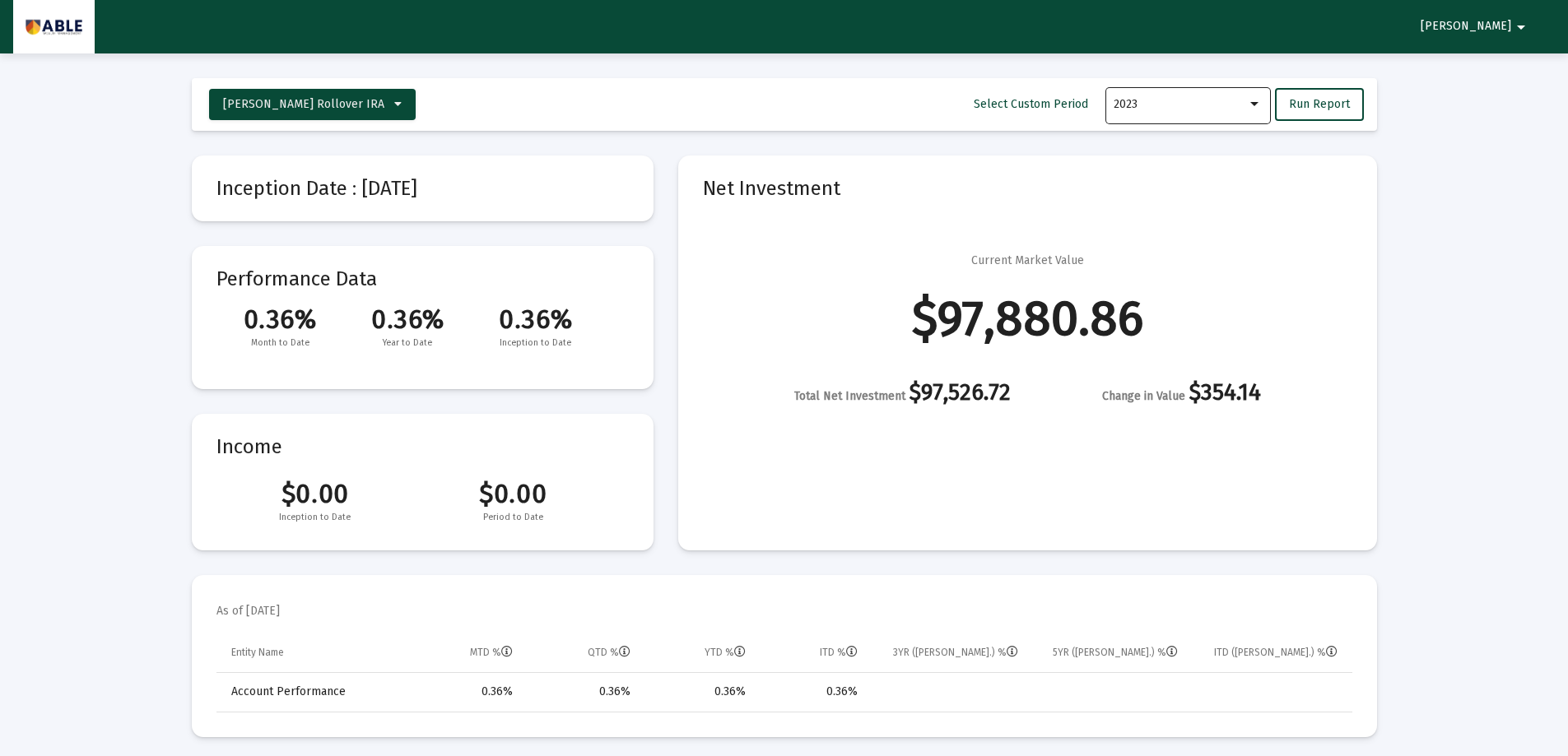
click at [1200, 94] on div "2023" at bounding box center [1188, 104] width 148 height 41
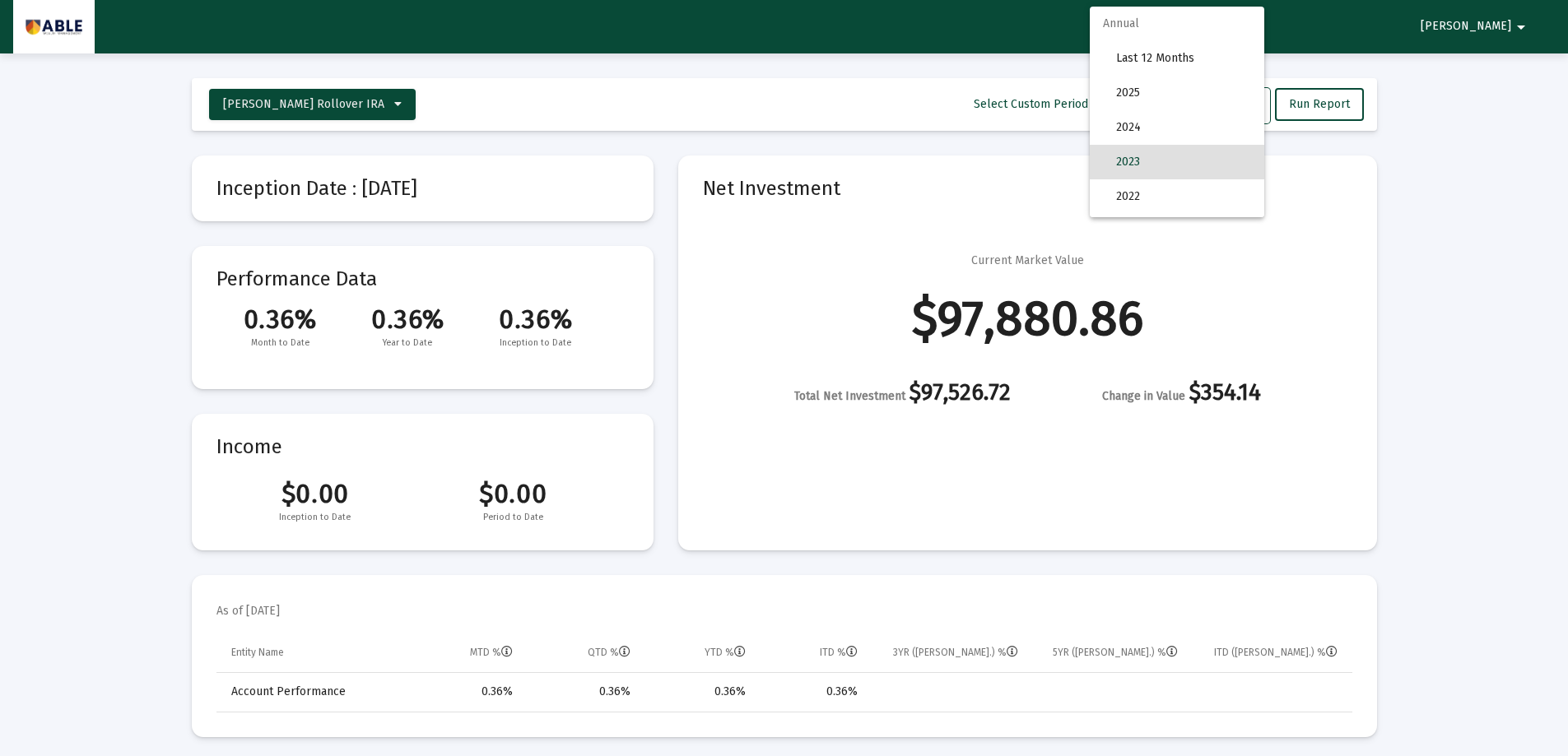
scroll to position [57, 0]
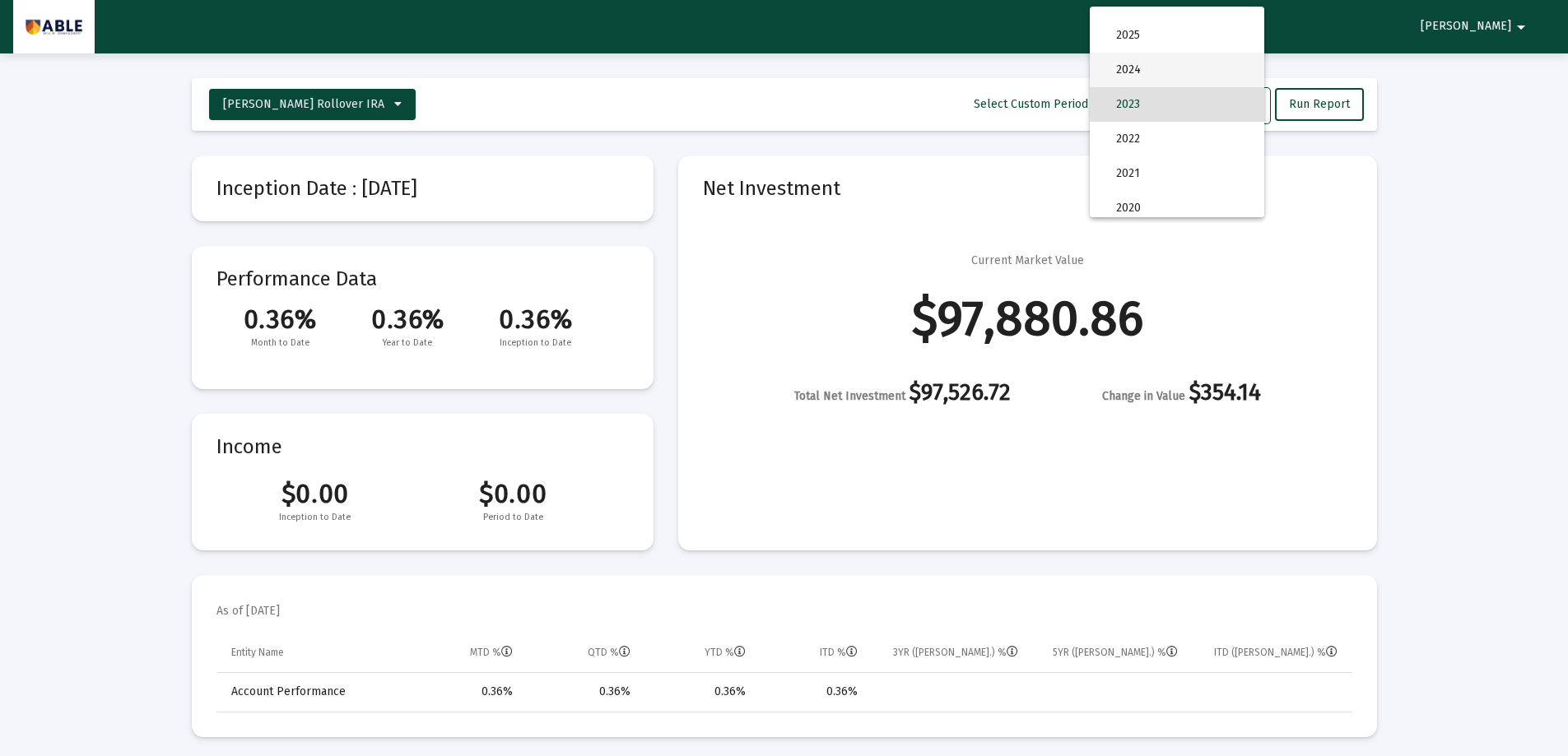
click at [1175, 66] on span "2024" at bounding box center [1183, 70] width 135 height 34
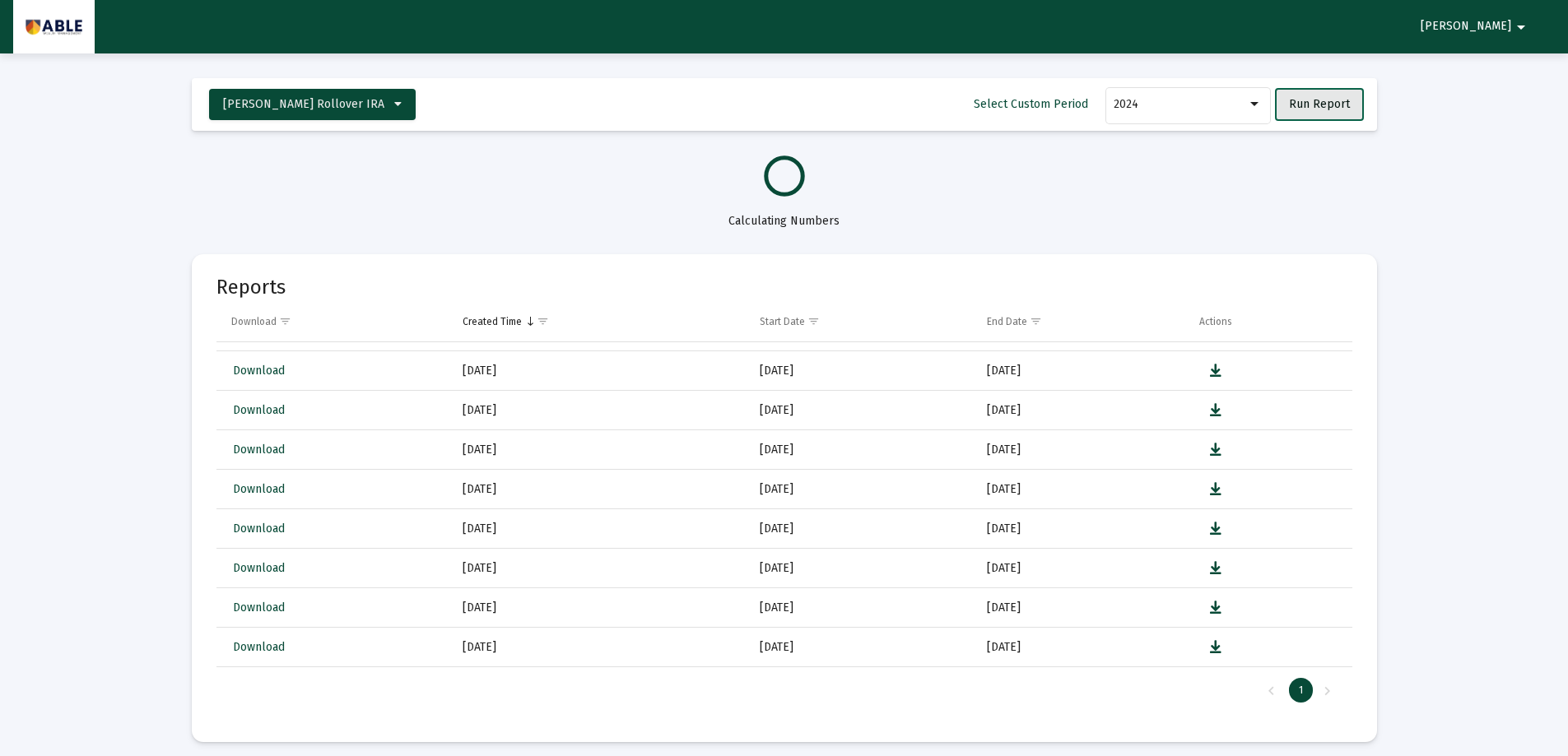
click at [1334, 119] on button "Run Report" at bounding box center [1319, 104] width 89 height 33
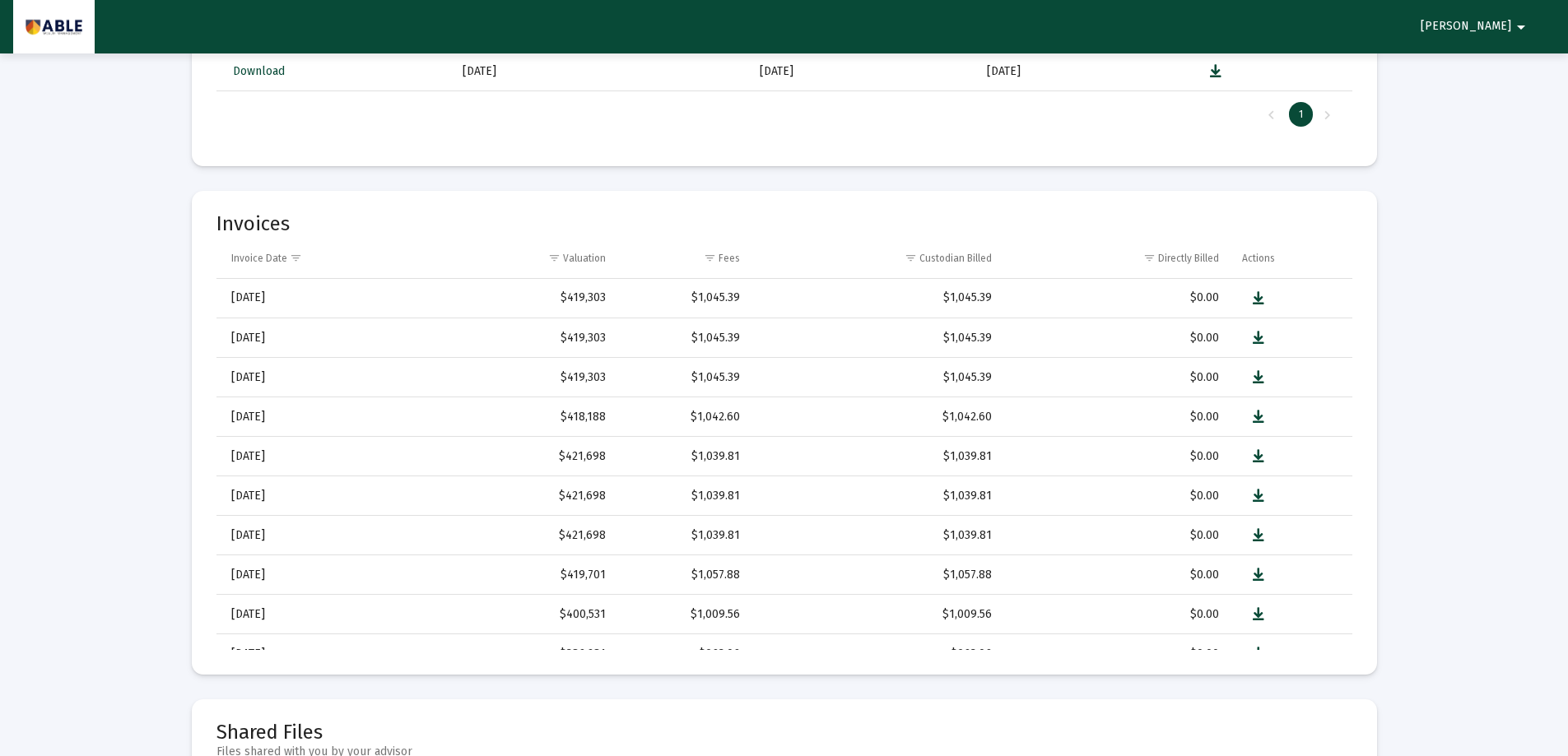
select select "View 1 year"
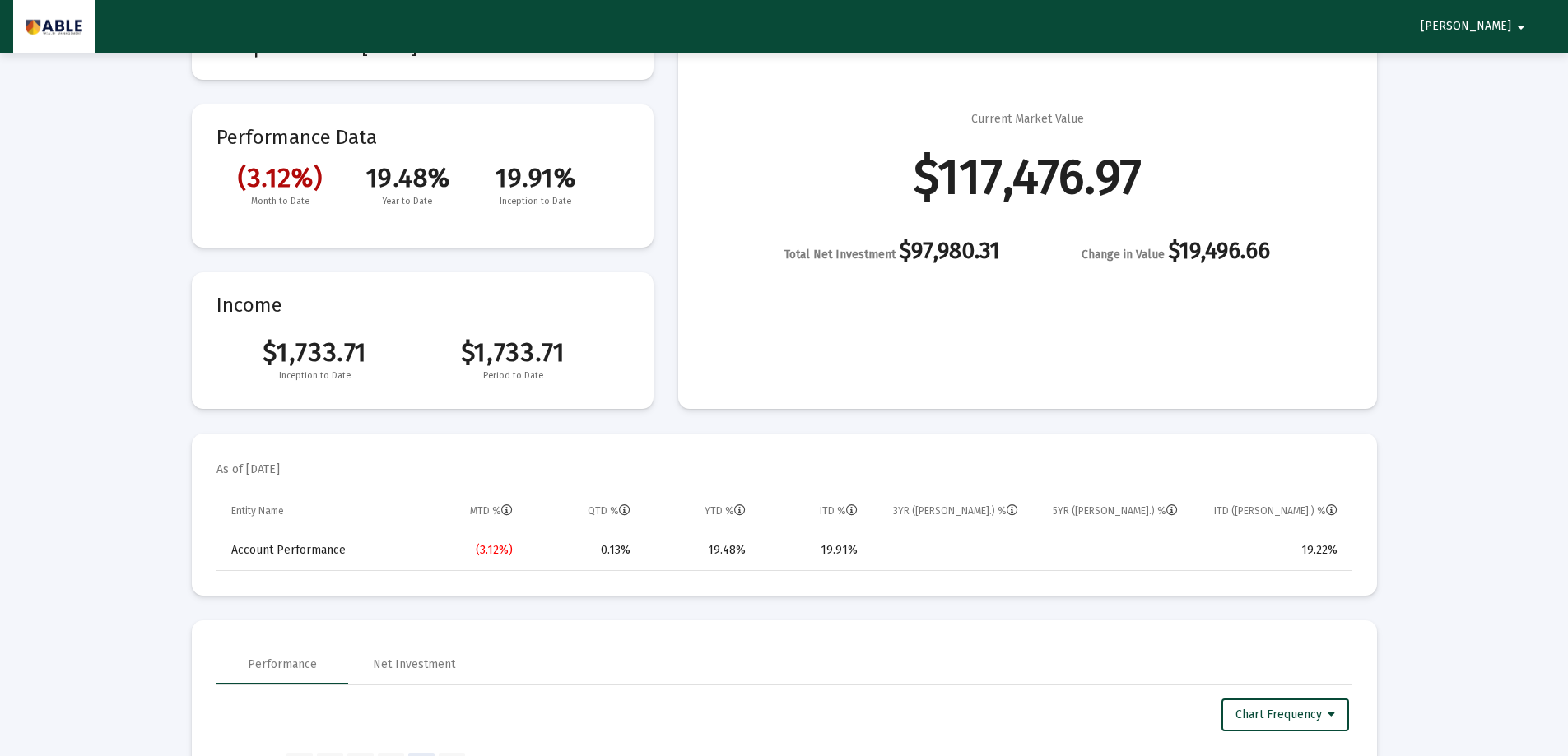
scroll to position [0, 0]
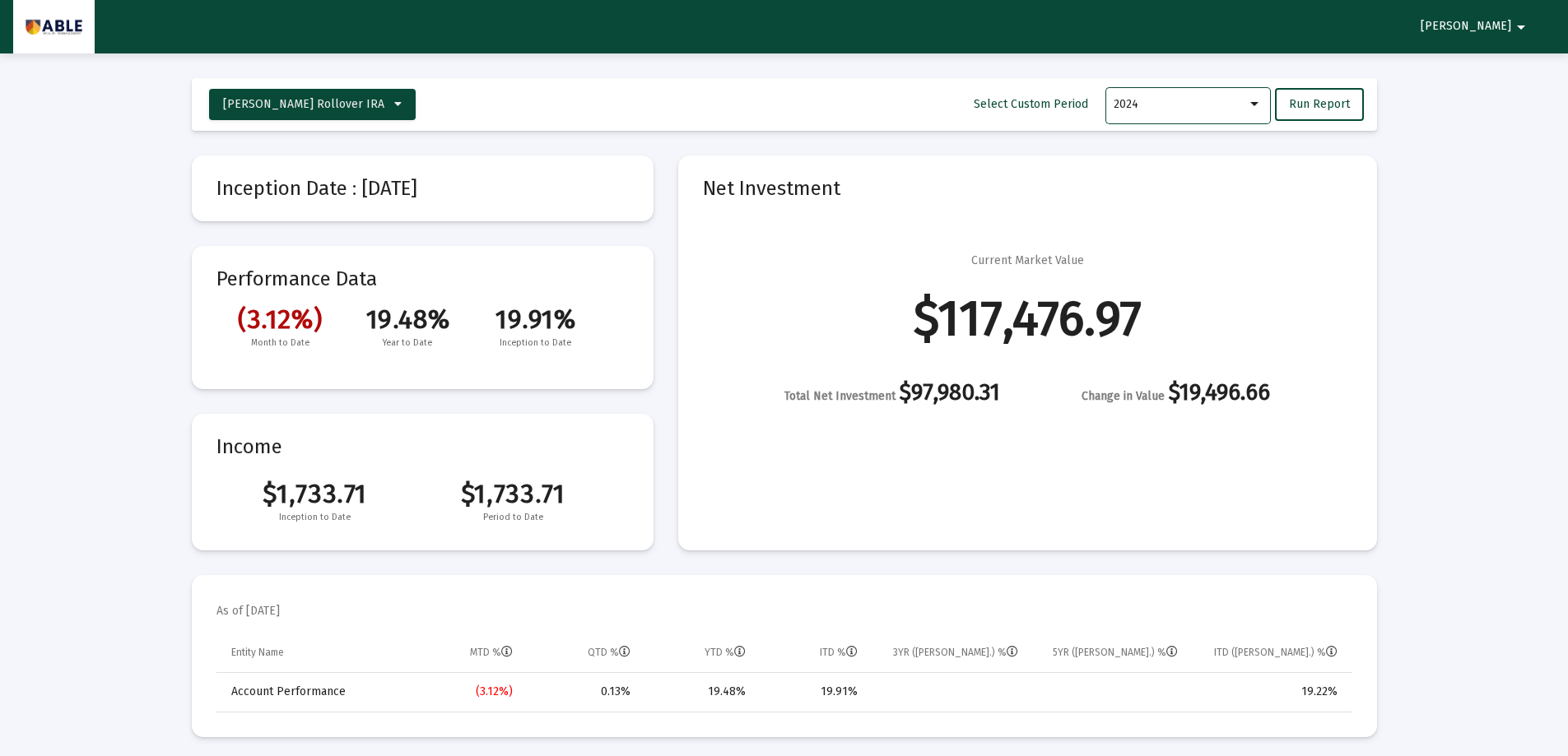
click at [1145, 99] on div "2024" at bounding box center [1180, 104] width 133 height 13
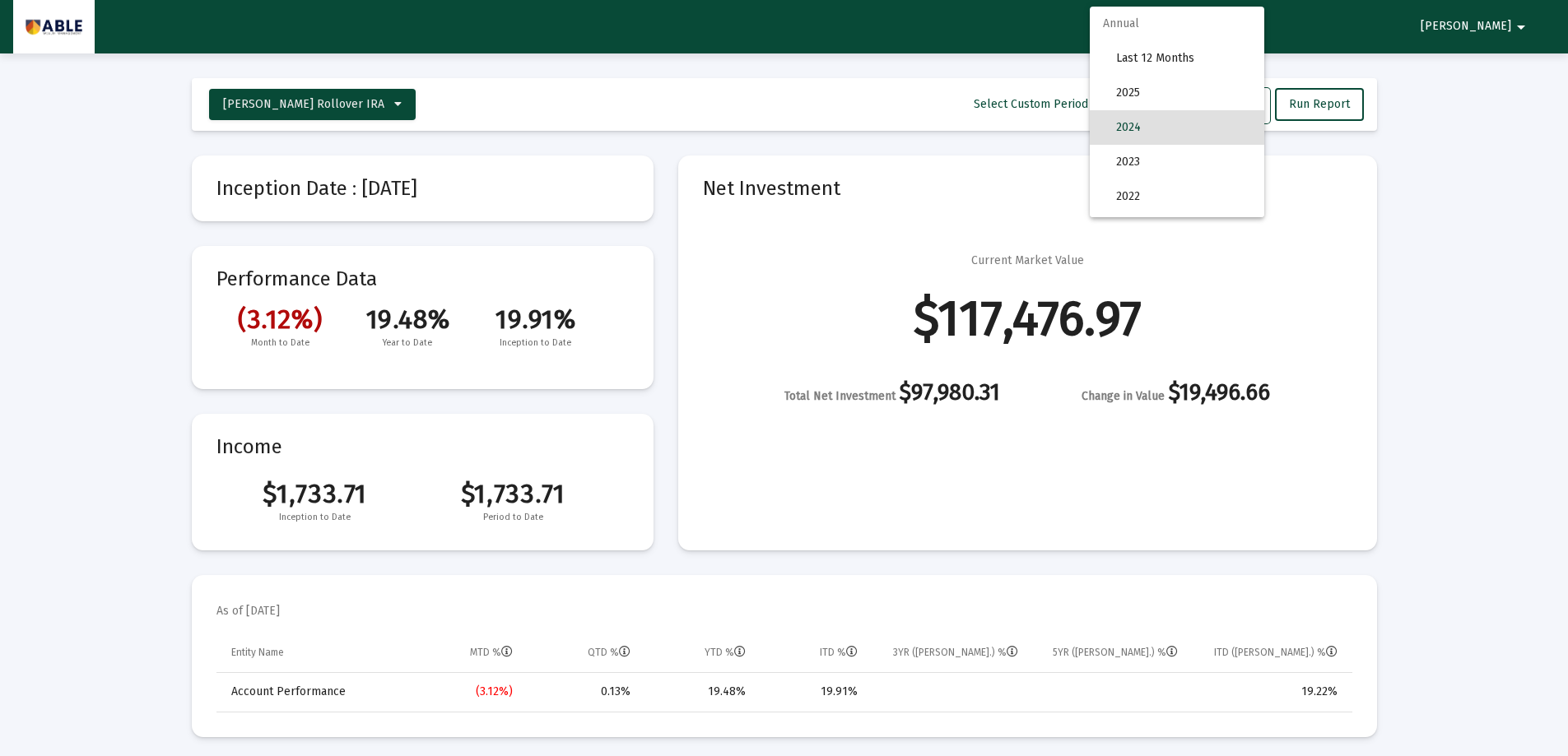
scroll to position [23, 0]
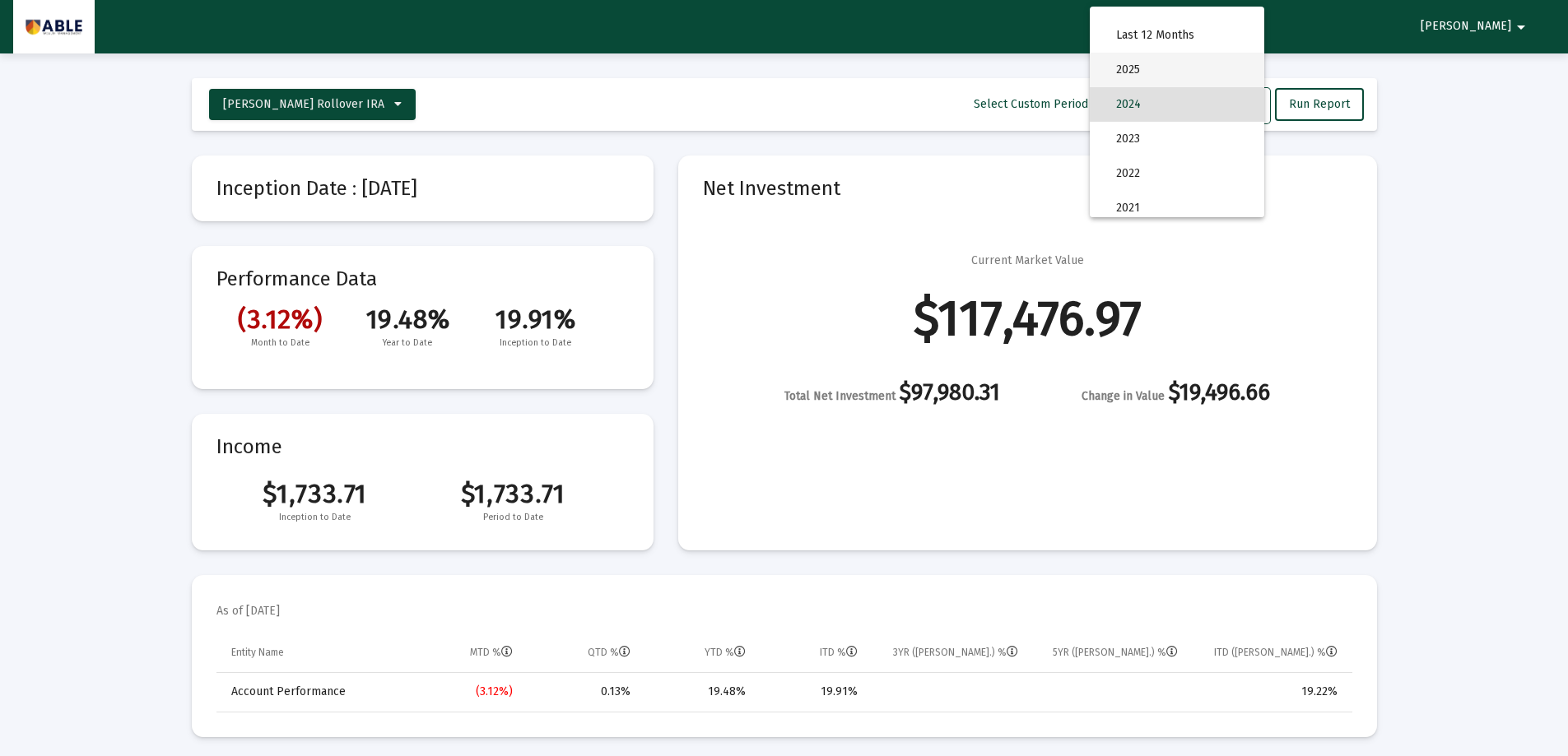
click at [1146, 65] on span "2025" at bounding box center [1183, 70] width 135 height 34
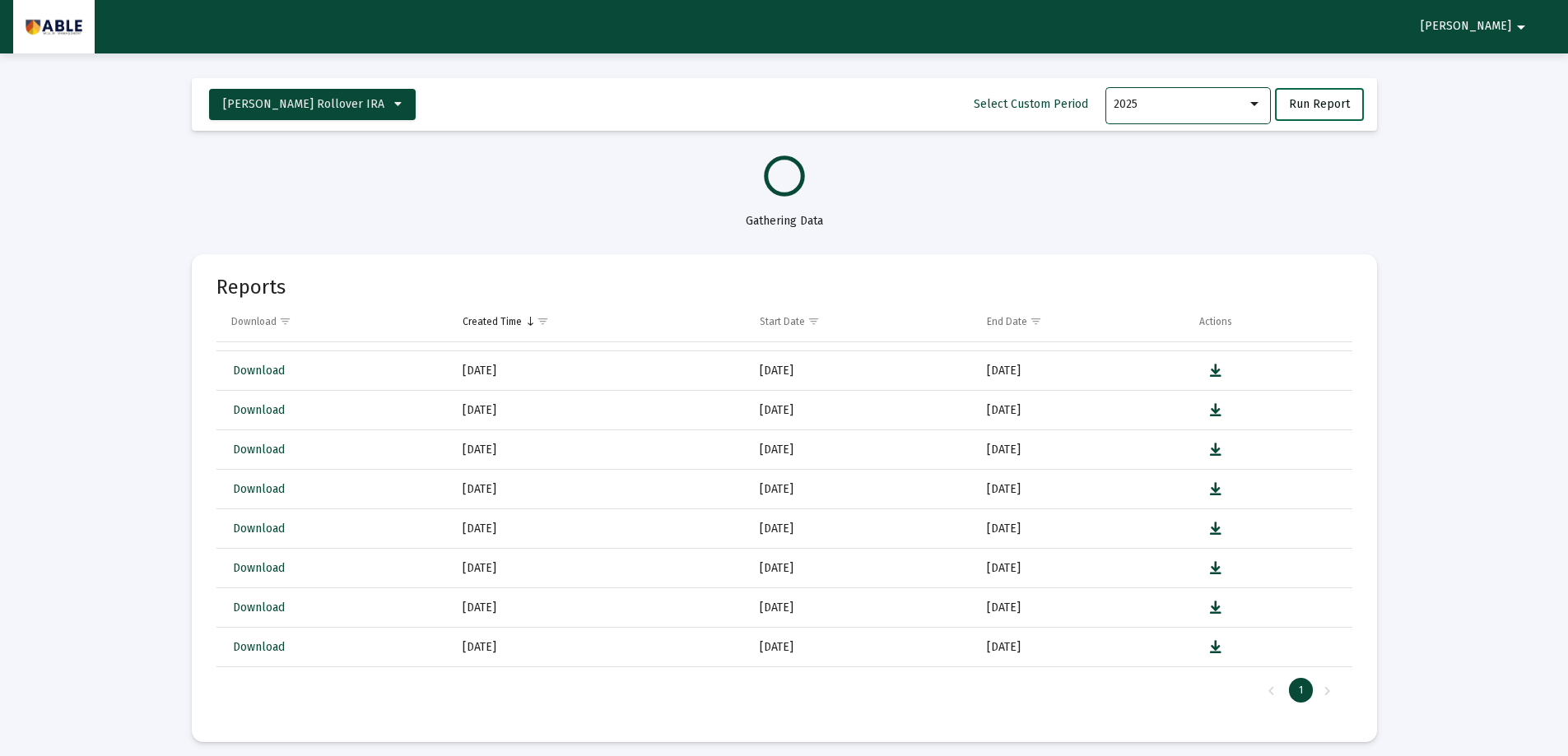
click at [1308, 104] on span "Run Report" at bounding box center [1319, 104] width 61 height 14
select select "View all"
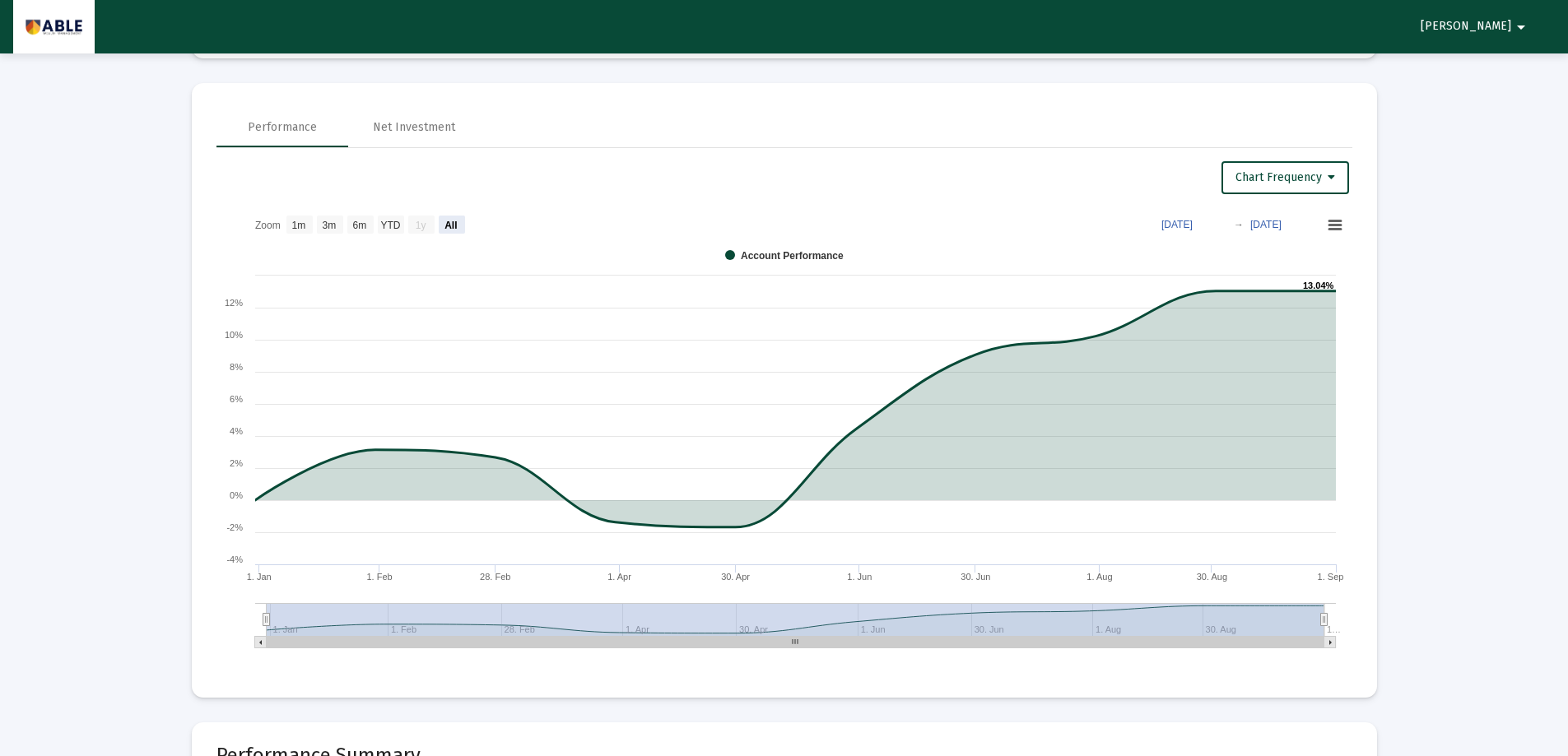
scroll to position [0, 0]
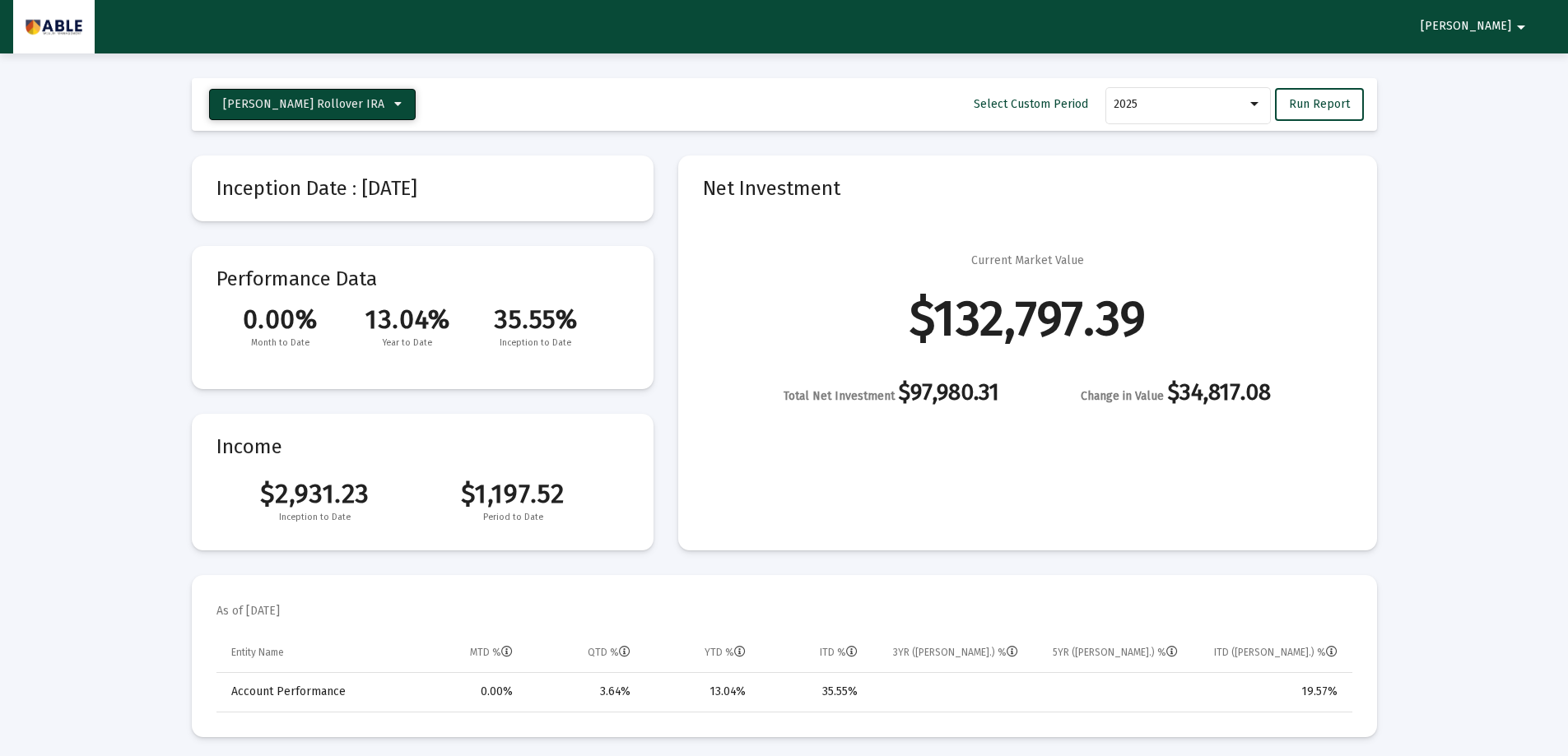
click at [334, 113] on button "[PERSON_NAME] Rollover IRA" at bounding box center [312, 104] width 206 height 31
click at [297, 142] on button "[PERSON_NAME]" at bounding box center [303, 146] width 188 height 40
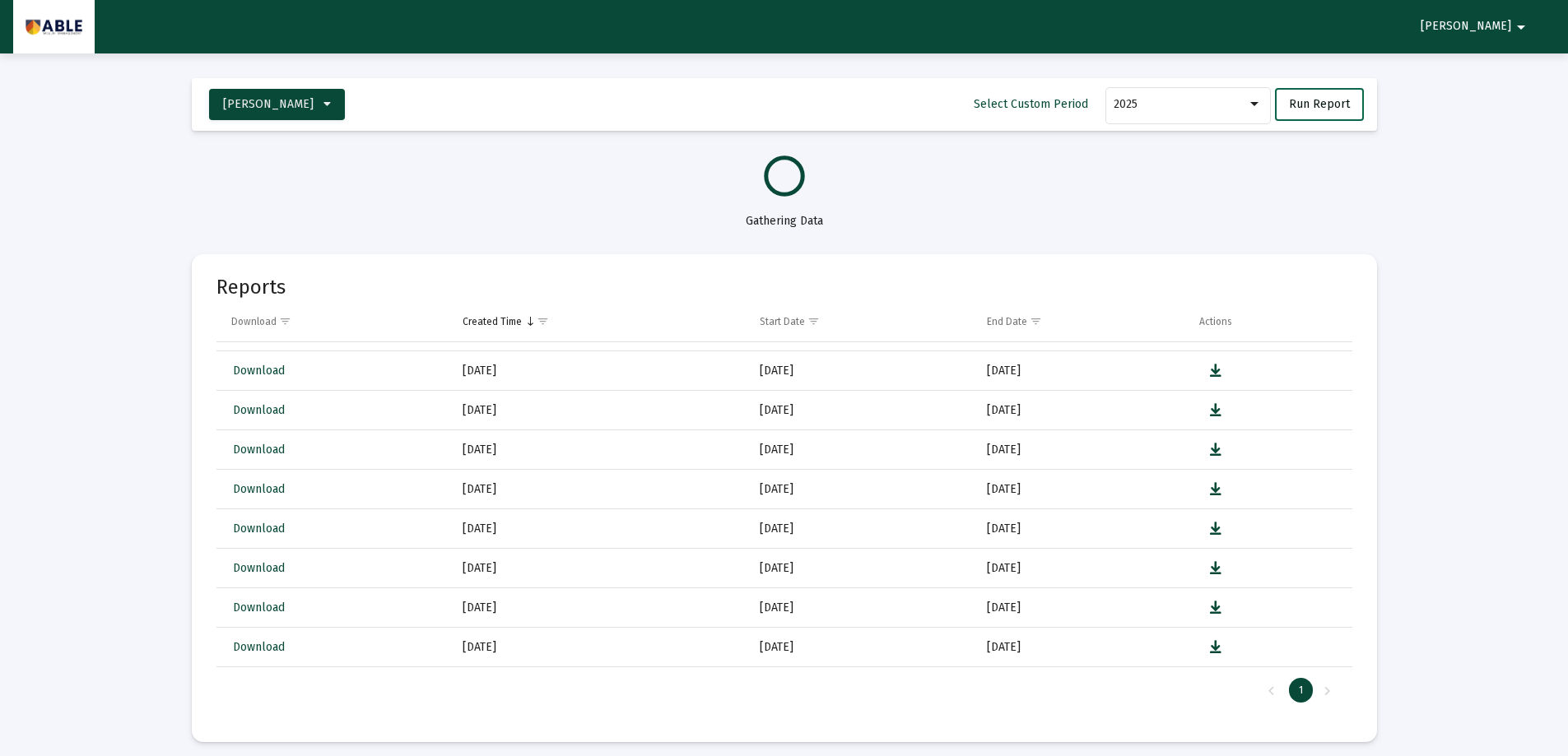
click at [1333, 104] on span "Run Report" at bounding box center [1319, 104] width 61 height 14
select select "View all"
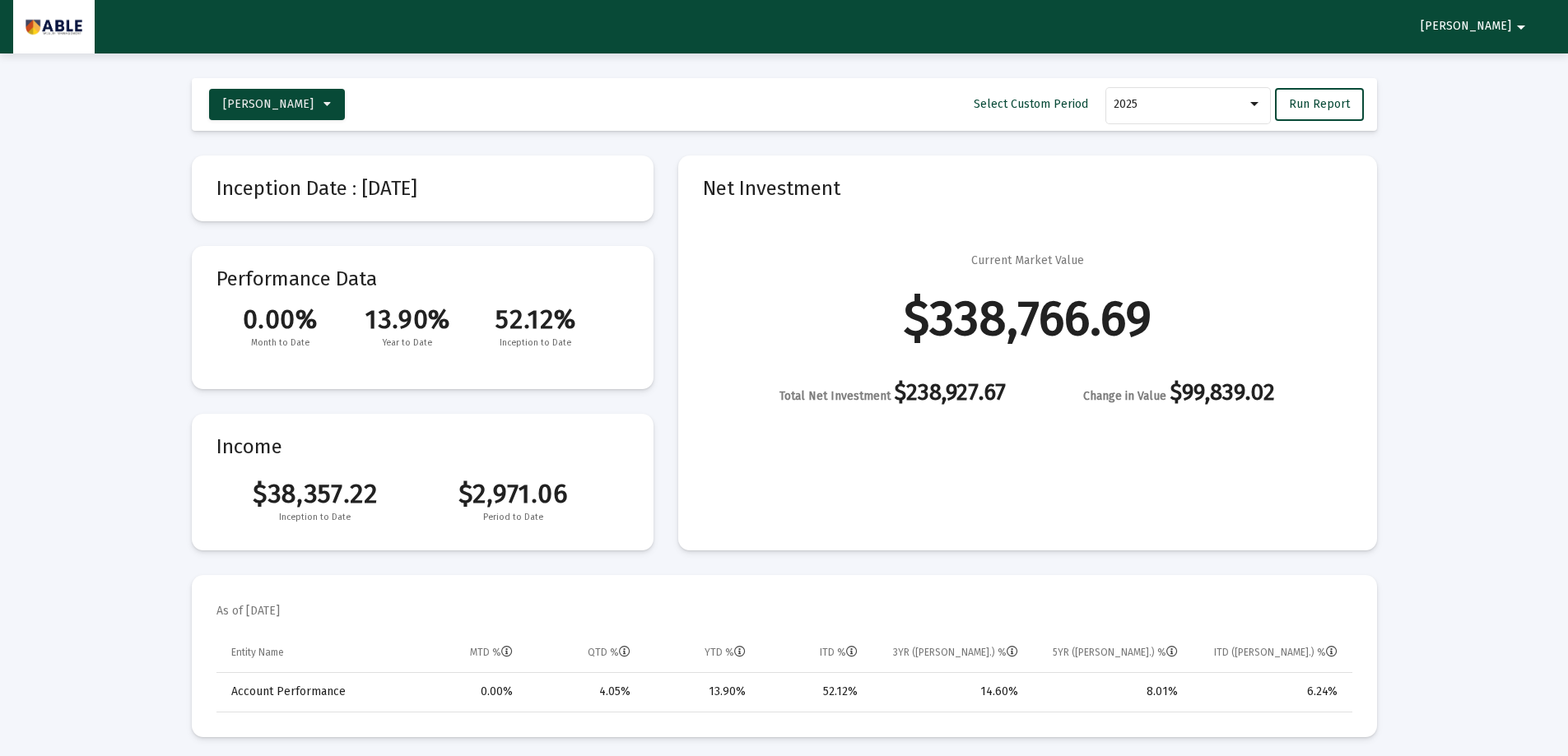
click at [292, 85] on mat-toolbar-row "[PERSON_NAME] Select Custom Period 2025 Run Report" at bounding box center [784, 105] width 1185 height 53
click at [292, 106] on span "[PERSON_NAME]" at bounding box center [268, 104] width 91 height 14
click at [289, 185] on button "[PERSON_NAME] Rollover IRA" at bounding box center [303, 185] width 188 height 40
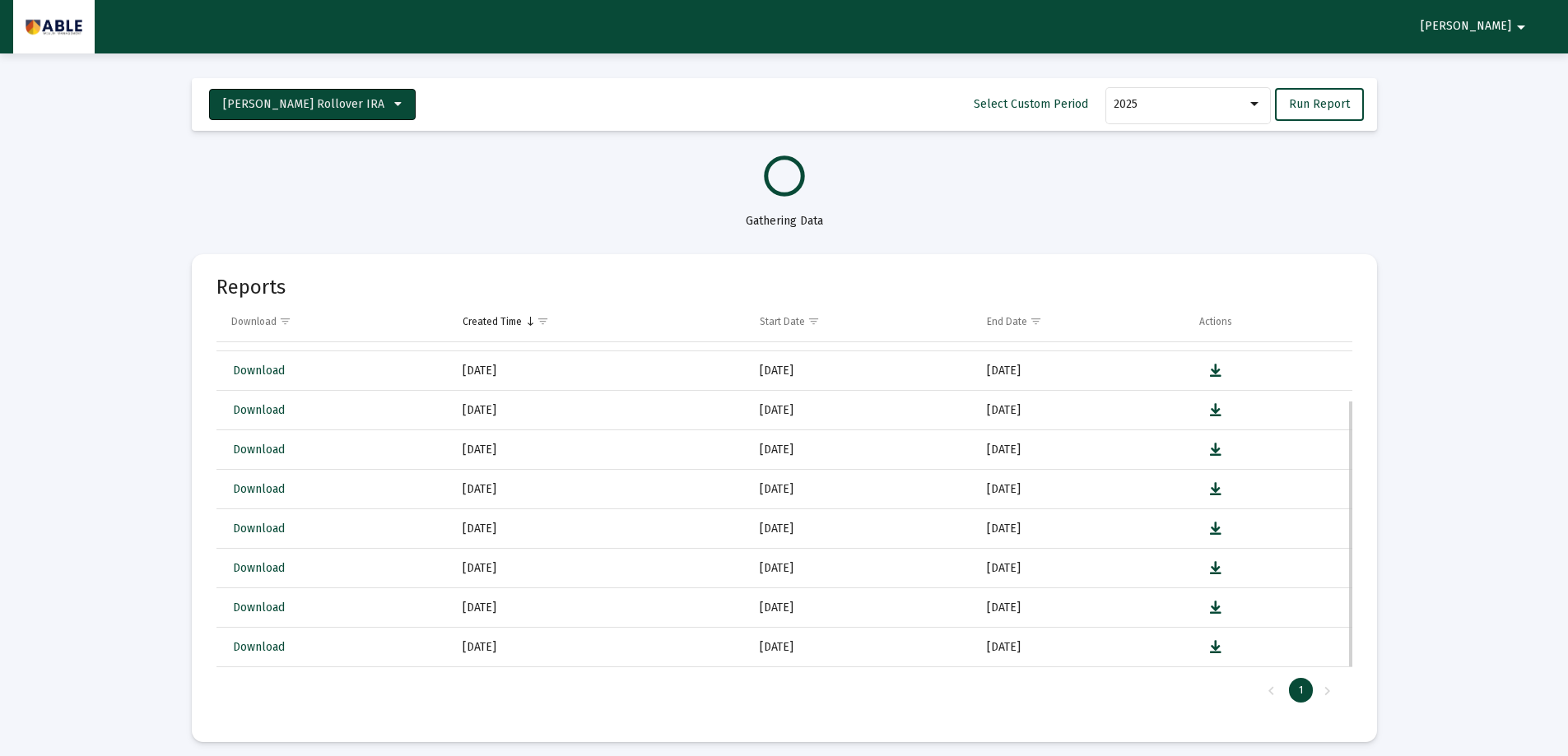
select select "View all"
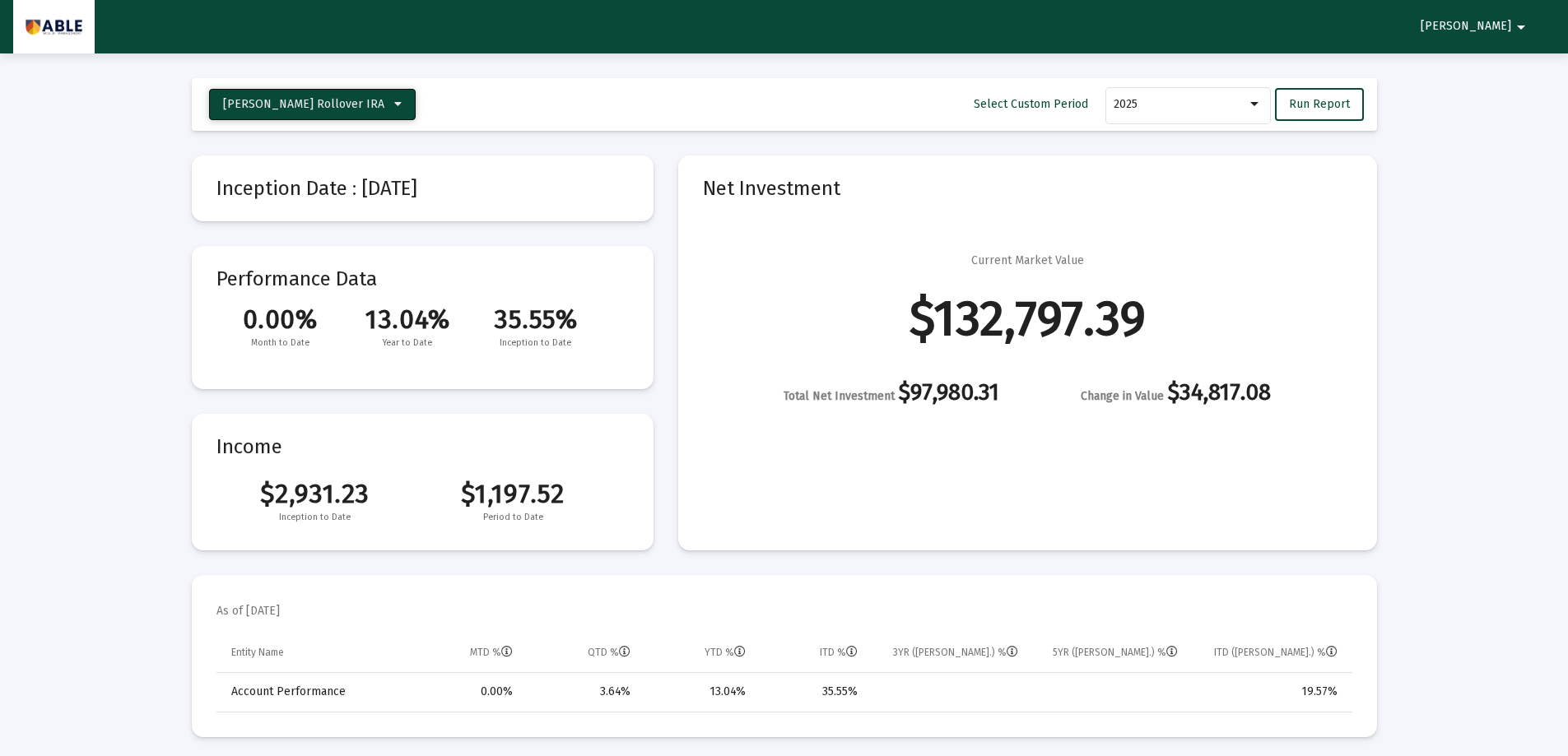
click at [339, 104] on span "[PERSON_NAME] Rollover IRA" at bounding box center [304, 104] width 161 height 14
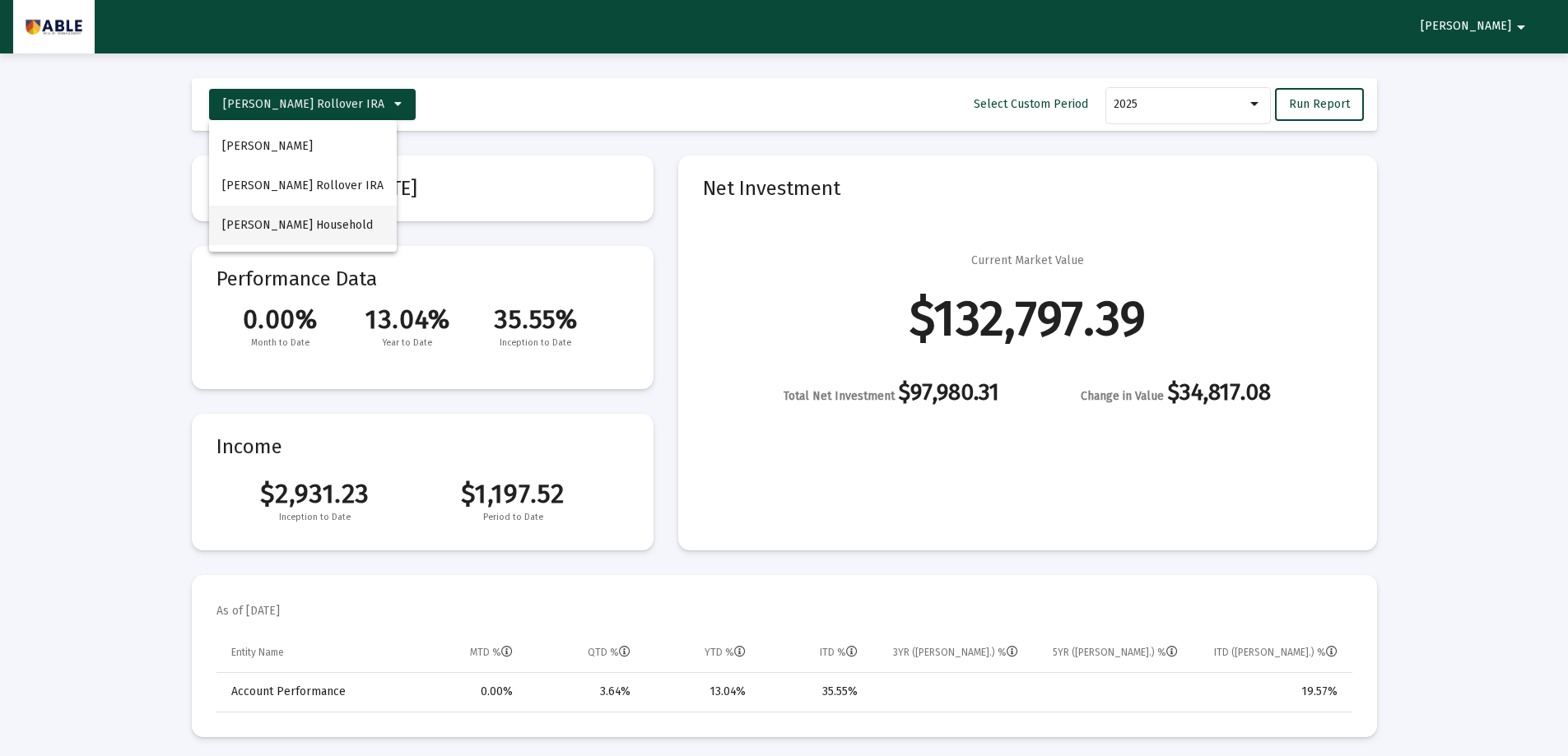
click at [303, 224] on span "[PERSON_NAME] Household" at bounding box center [297, 225] width 151 height 14
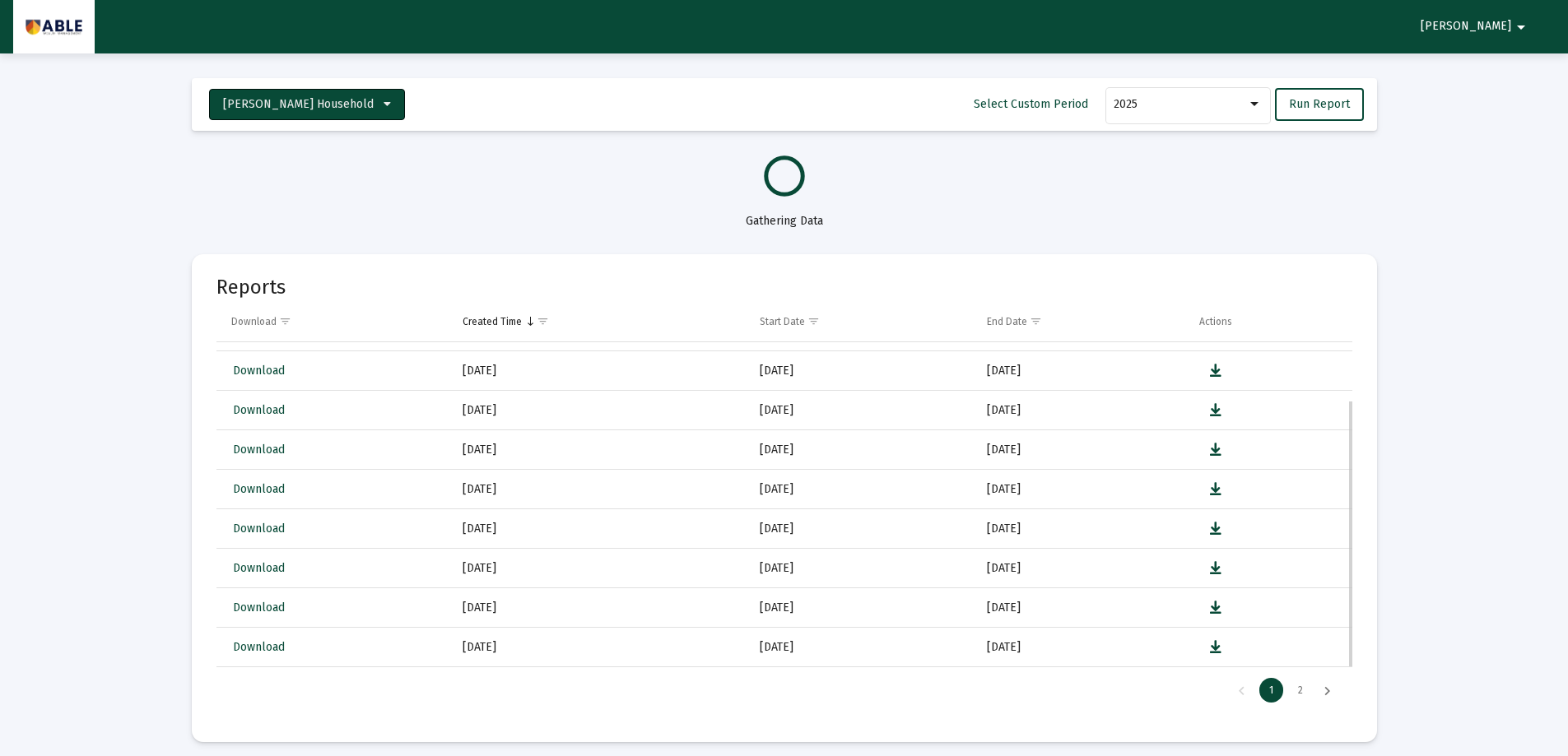
select select "View all"
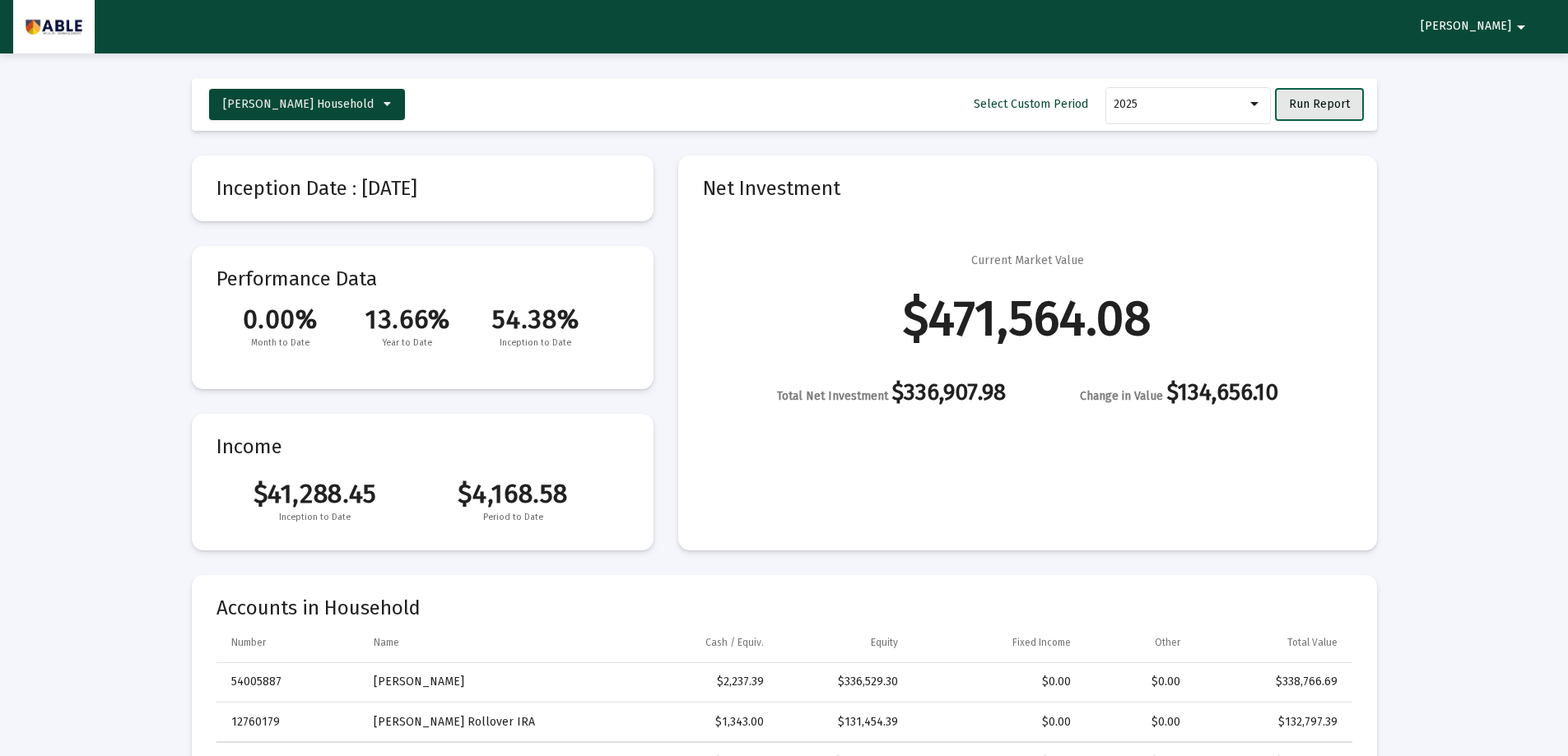
click at [1314, 101] on span "Run Report" at bounding box center [1319, 104] width 61 height 14
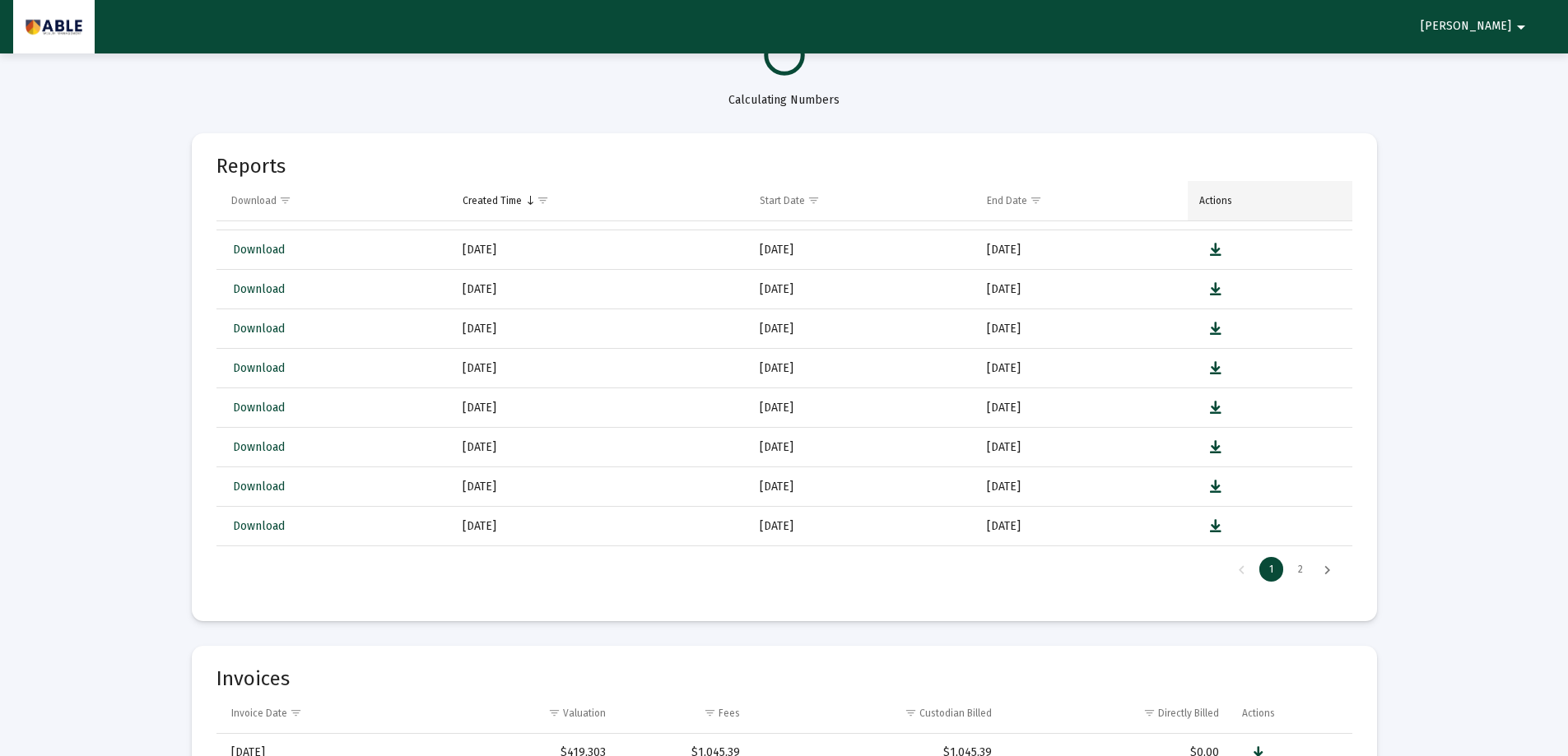
select select "View all"
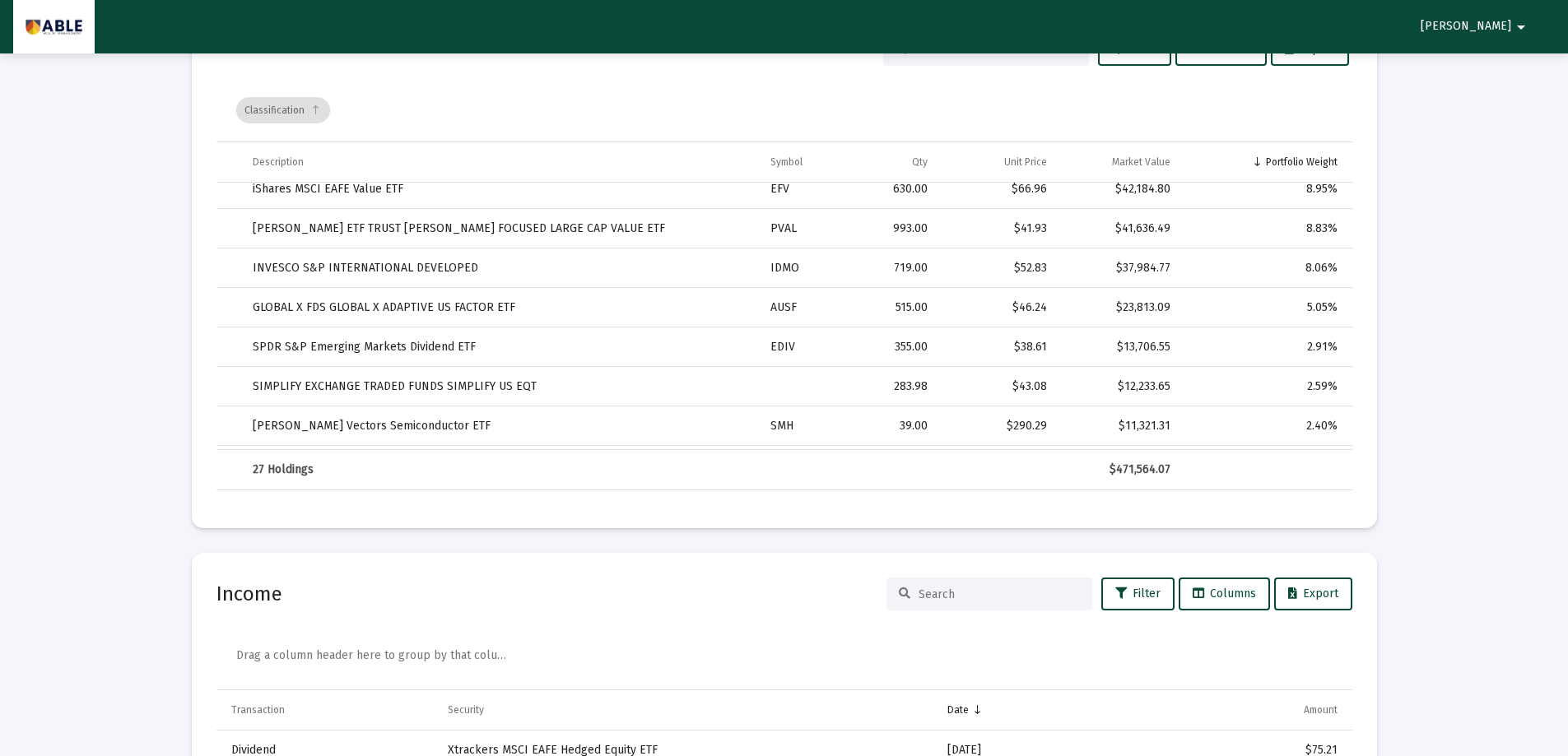
scroll to position [411, 0]
